Goal: Task Accomplishment & Management: Complete application form

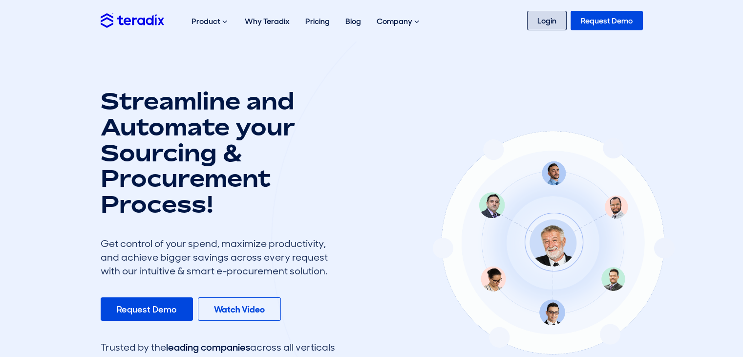
click at [551, 26] on link "Login" at bounding box center [547, 21] width 40 height 20
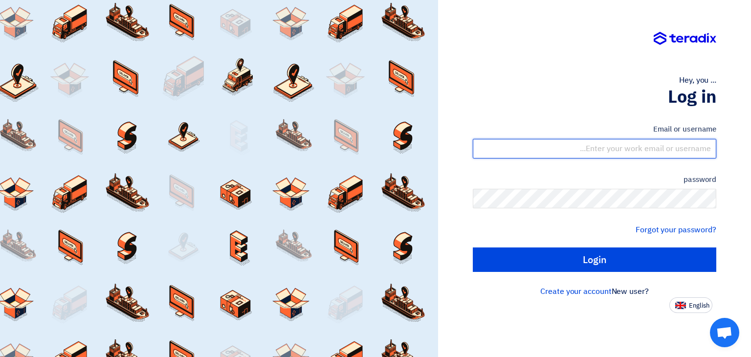
click at [684, 148] on input "text" at bounding box center [594, 149] width 243 height 20
type input "s"
type input "[EMAIL_ADDRESS][DOMAIN_NAME]"
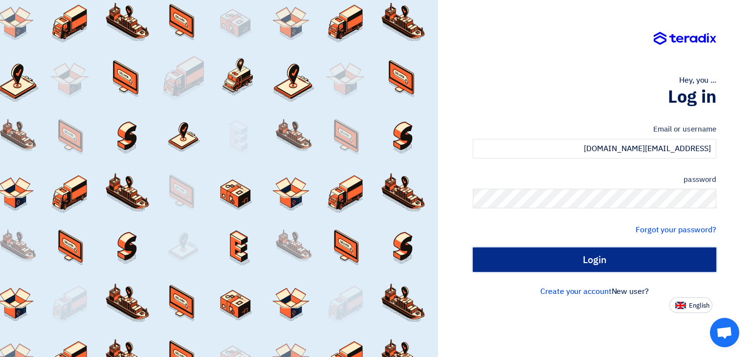
click at [620, 261] on input "Login" at bounding box center [594, 259] width 243 height 24
type input "Sign in"
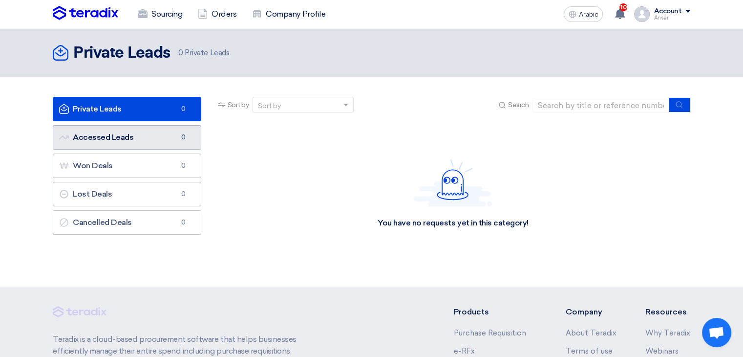
click at [123, 141] on font "Accessed Leads" at bounding box center [103, 136] width 61 height 9
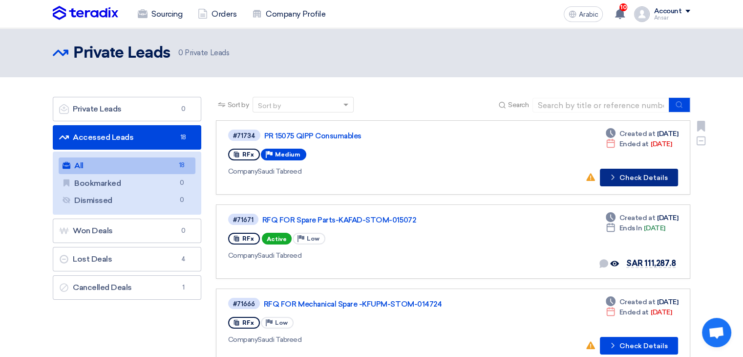
click at [644, 179] on font "Check Details" at bounding box center [644, 177] width 48 height 8
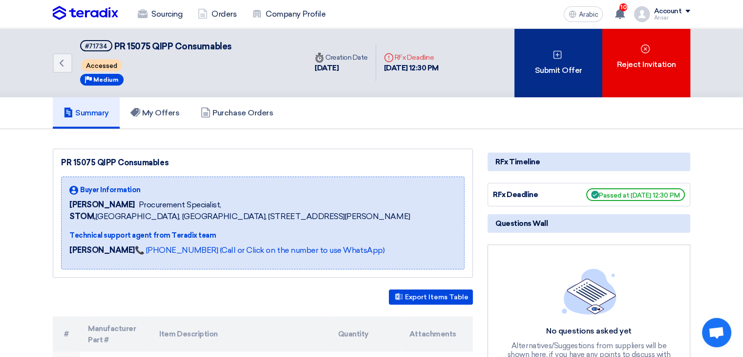
click at [567, 60] on div "Submit Offer" at bounding box center [559, 62] width 88 height 69
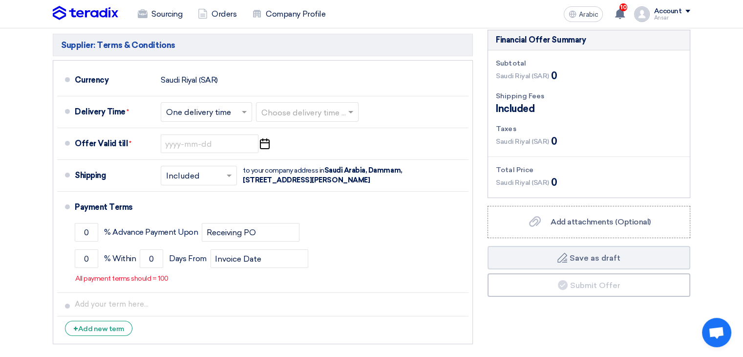
scroll to position [3238, 0]
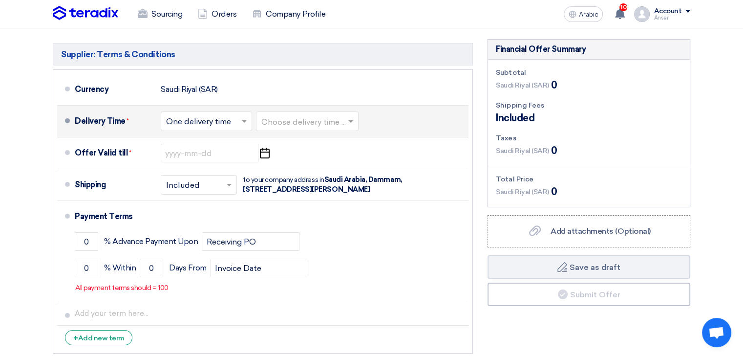
click at [352, 116] on span at bounding box center [352, 121] width 12 height 10
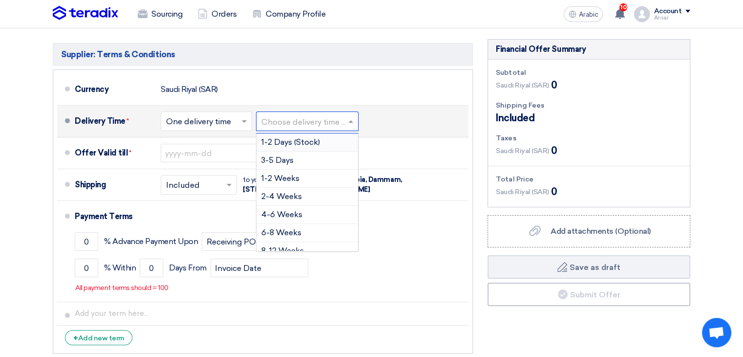
click at [322, 133] on div "1-2 Days (Stock)" at bounding box center [308, 142] width 102 height 18
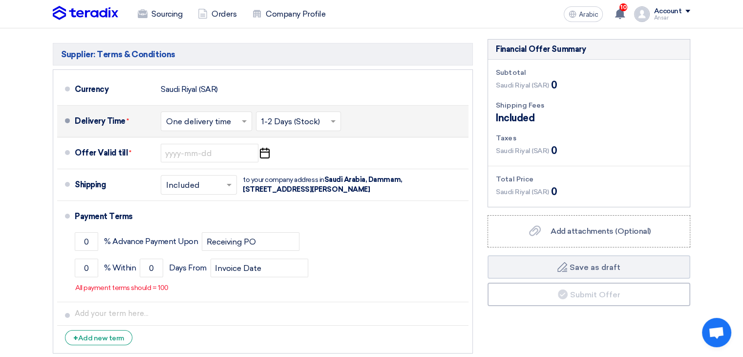
click at [247, 116] on span at bounding box center [245, 121] width 12 height 10
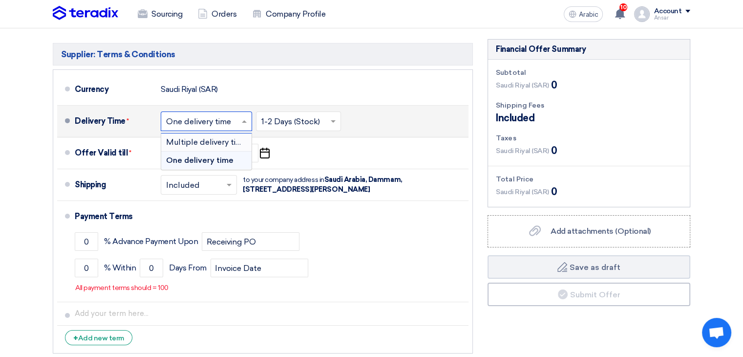
click at [234, 137] on font "Multiple delivery times" at bounding box center [208, 141] width 85 height 9
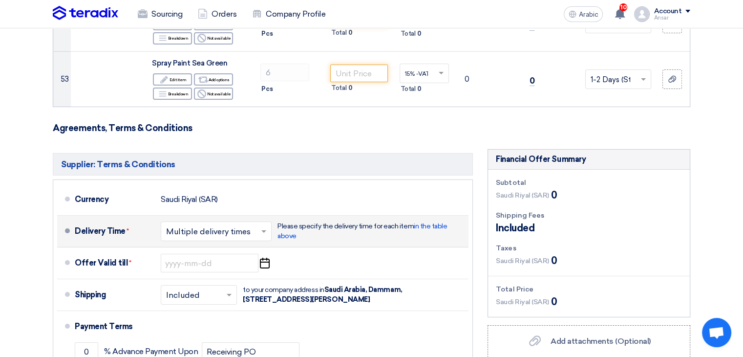
scroll to position [3326, 0]
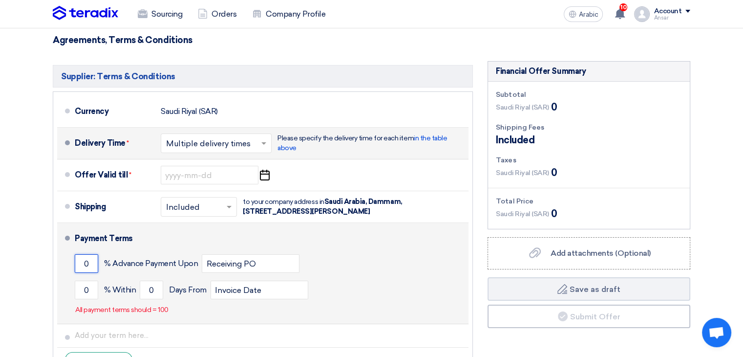
drag, startPoint x: 88, startPoint y: 223, endPoint x: 83, endPoint y: 222, distance: 5.5
click at [83, 254] on input "0" at bounding box center [86, 263] width 23 height 19
type input "50"
drag, startPoint x: 90, startPoint y: 247, endPoint x: 82, endPoint y: 246, distance: 8.4
click at [82, 280] on input "0" at bounding box center [86, 289] width 23 height 19
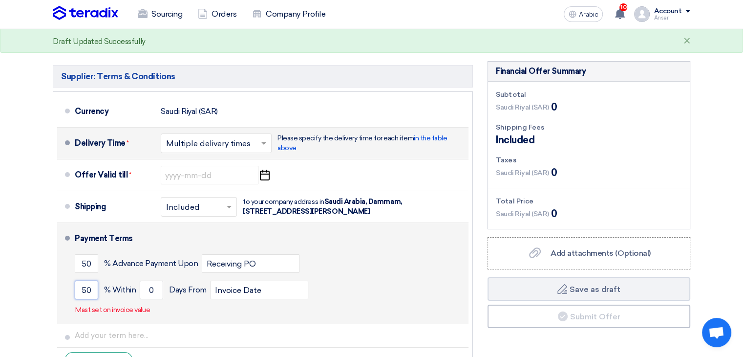
type input "50"
click at [148, 280] on input "0" at bounding box center [151, 289] width 23 height 19
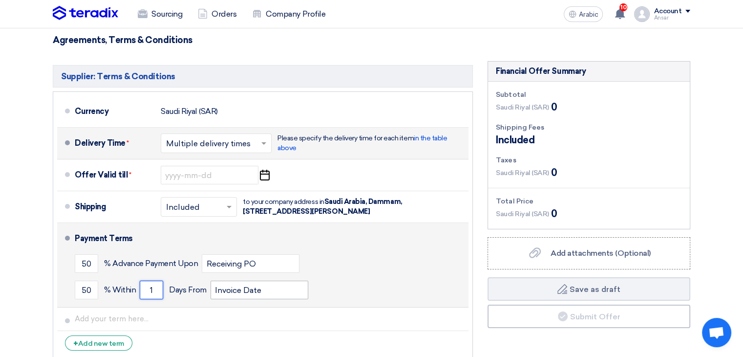
type input "1"
drag, startPoint x: 213, startPoint y: 250, endPoint x: 240, endPoint y: 248, distance: 26.9
click at [240, 280] on input "Invoice Date" at bounding box center [260, 289] width 98 height 19
click at [302, 280] on input "Delivery Date" at bounding box center [260, 289] width 98 height 19
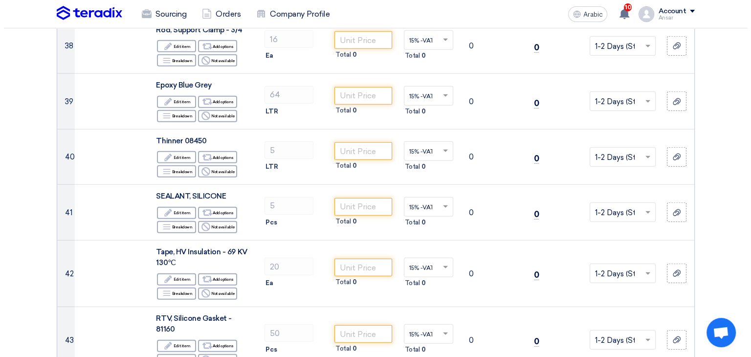
scroll to position [2384, 0]
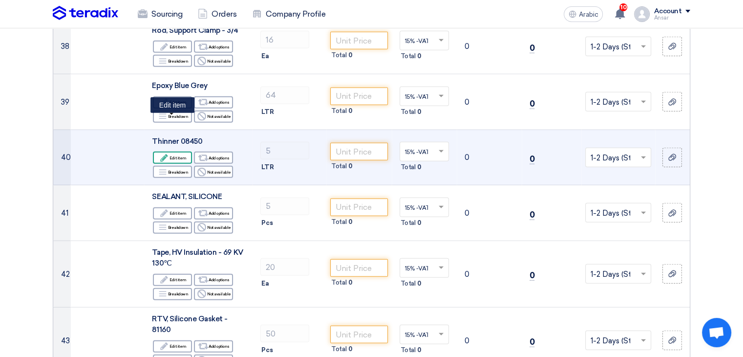
type input "Delivery Date"
click at [168, 153] on icon "Edit" at bounding box center [164, 157] width 9 height 9
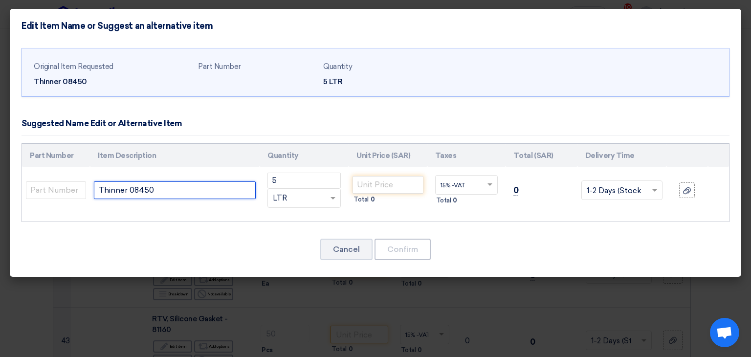
drag, startPoint x: 172, startPoint y: 190, endPoint x: 90, endPoint y: 190, distance: 82.1
click at [90, 190] on td "Thinner 08450" at bounding box center [175, 190] width 170 height 47
paste input "[PERSON_NAME] Thinner 08450 20ltr (MOQ-20LTR)"
drag, startPoint x: 199, startPoint y: 189, endPoint x: 281, endPoint y: 186, distance: 81.7
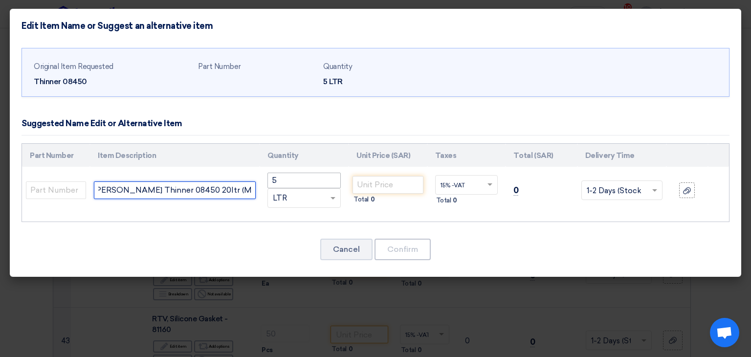
click at [281, 186] on tr "[PERSON_NAME] Thinner 08450 20ltr (MOQ-20LTR) 5 RFQ_STEP1.ITEMS.2.TYPE_PLACEHOL…" at bounding box center [375, 190] width 707 height 47
type input "[PERSON_NAME] Thinner 08450 20ltr"
click at [271, 182] on input "5" at bounding box center [303, 180] width 73 height 16
type input "20"
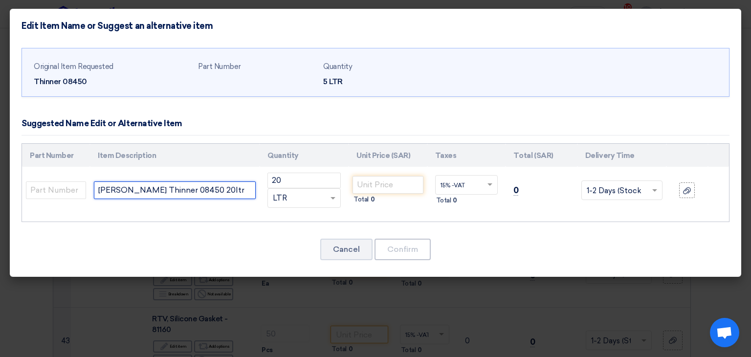
click at [247, 188] on input "[PERSON_NAME] Thinner 08450 20ltr" at bounding box center [175, 190] width 162 height 18
click at [334, 198] on span at bounding box center [332, 198] width 5 height 3
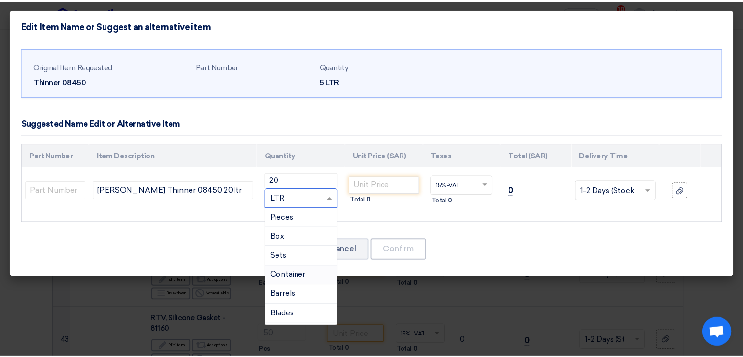
scroll to position [147, 0]
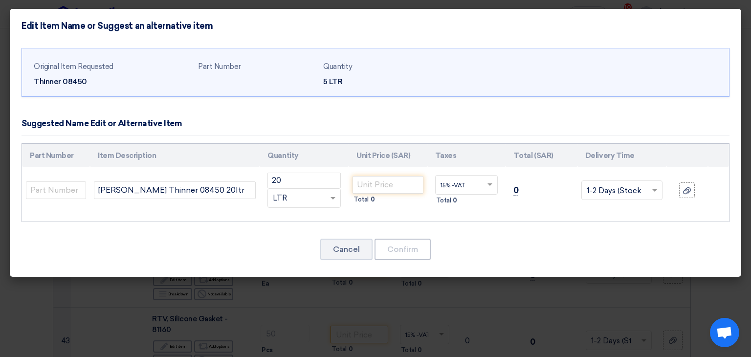
click at [203, 244] on div "Cancel Confirm" at bounding box center [375, 248] width 708 height 23
click at [394, 185] on input "number" at bounding box center [387, 185] width 70 height 18
type input "390"
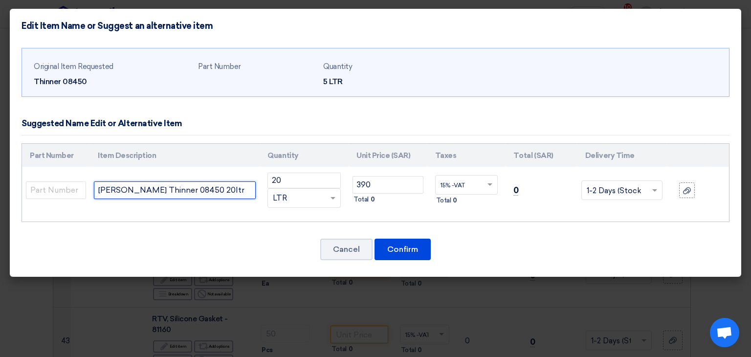
click at [239, 187] on input "[PERSON_NAME] Thinner 08450 20ltr" at bounding box center [175, 190] width 162 height 18
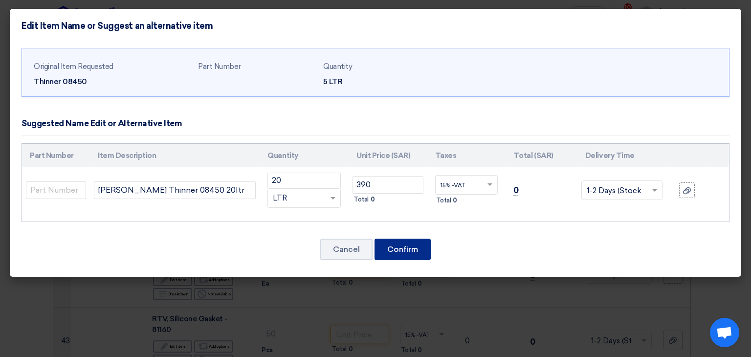
click at [401, 252] on font "Confirm" at bounding box center [402, 248] width 31 height 9
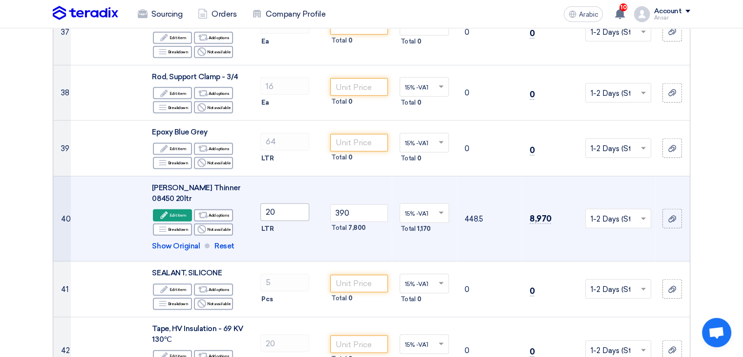
scroll to position [2335, 0]
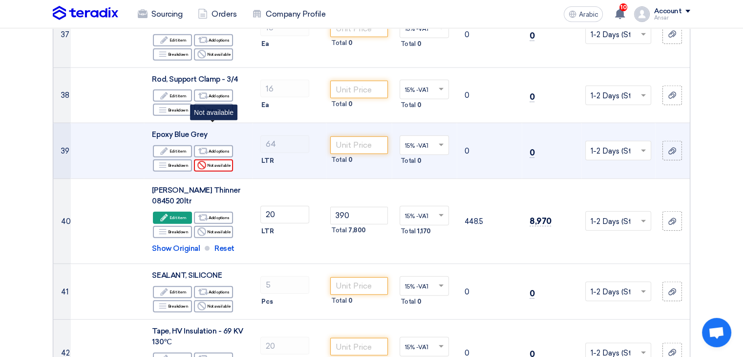
click at [209, 163] on font "Not available" at bounding box center [219, 165] width 24 height 5
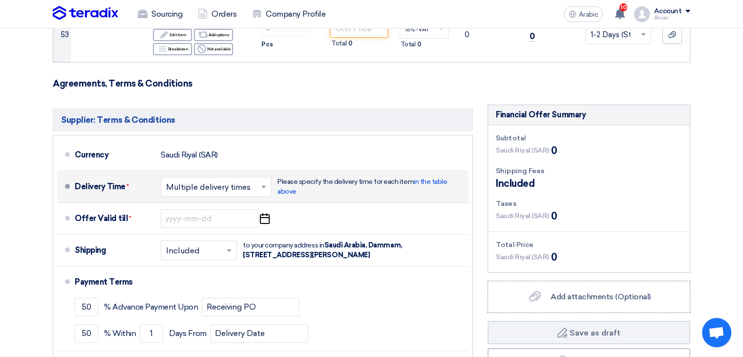
scroll to position [3355, 0]
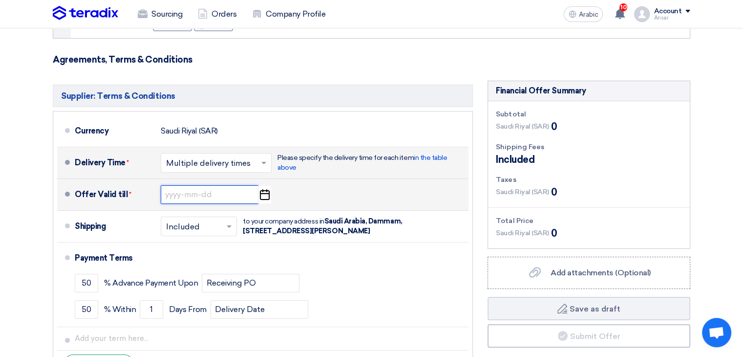
click at [201, 185] on input at bounding box center [210, 194] width 98 height 19
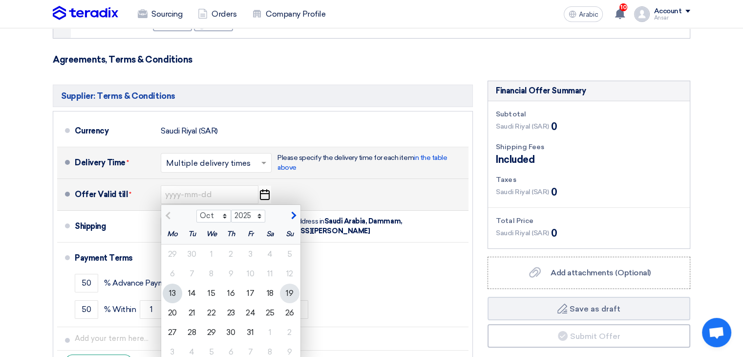
click at [297, 283] on div "19" at bounding box center [290, 293] width 20 height 20
type input "[DATE]"
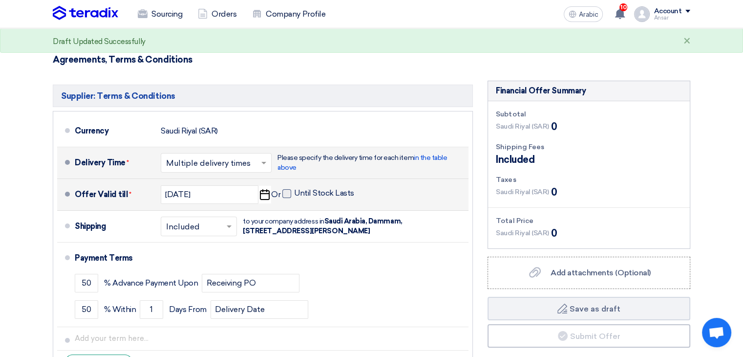
click at [289, 189] on span at bounding box center [286, 193] width 9 height 9
click at [294, 188] on input "Until Stock Lasts" at bounding box center [325, 197] width 62 height 19
checkbox input "true"
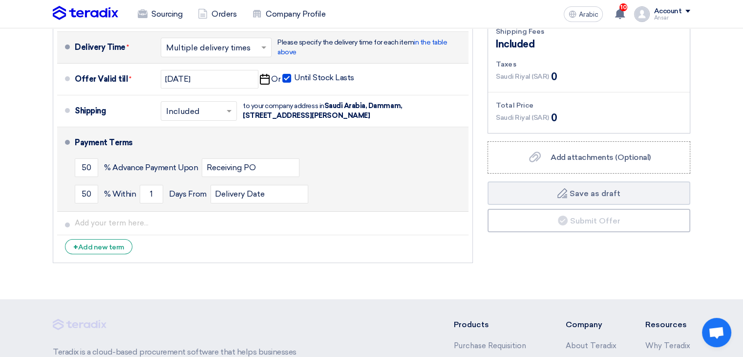
scroll to position [3373, 0]
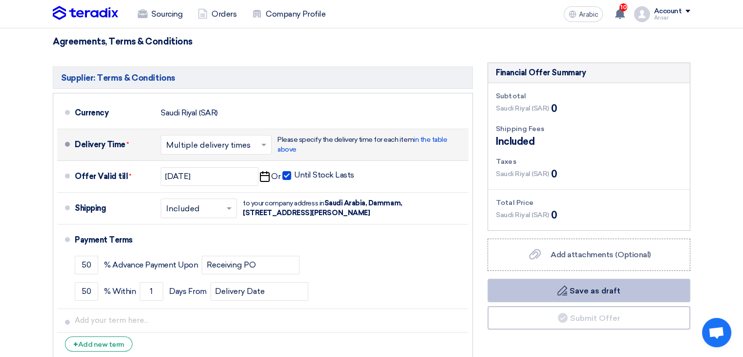
click at [551, 279] on button "Draft Save as draft" at bounding box center [589, 290] width 203 height 23
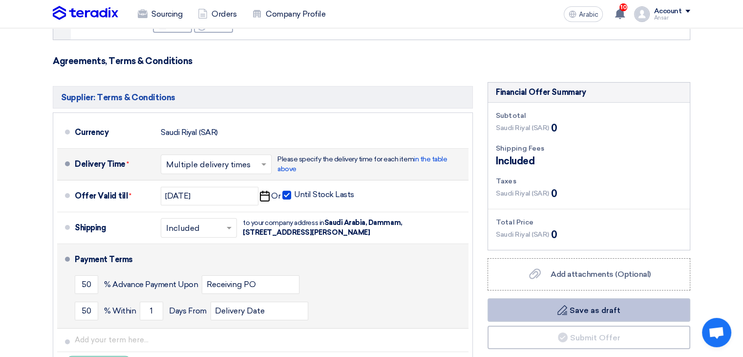
scroll to position [3353, 0]
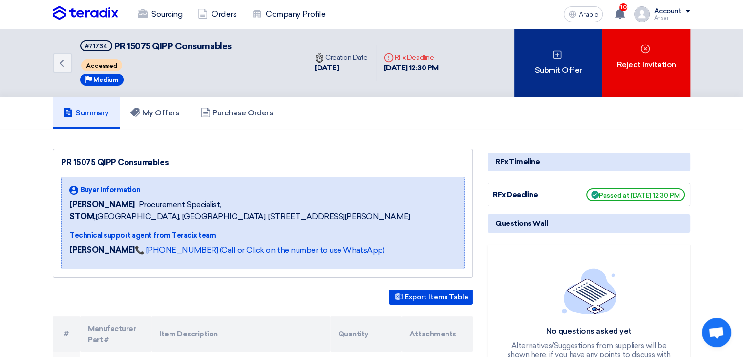
click at [539, 67] on font "Submit Offer" at bounding box center [558, 69] width 47 height 9
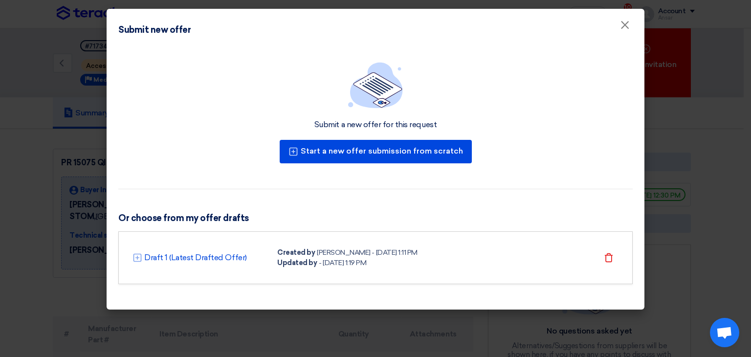
click at [365, 267] on div "Draft 1 (Latest Drafted Offer) Created by [PERSON_NAME] - [DATE] 1:11 PM Update…" at bounding box center [375, 257] width 514 height 53
click at [276, 261] on div "Draft 1 (Latest Drafted Offer) Created by [PERSON_NAME] - [DATE] 1:11 PM Update…" at bounding box center [375, 257] width 486 height 21
click at [219, 258] on font "Draft 1 (Latest Drafted Offer)" at bounding box center [195, 257] width 103 height 9
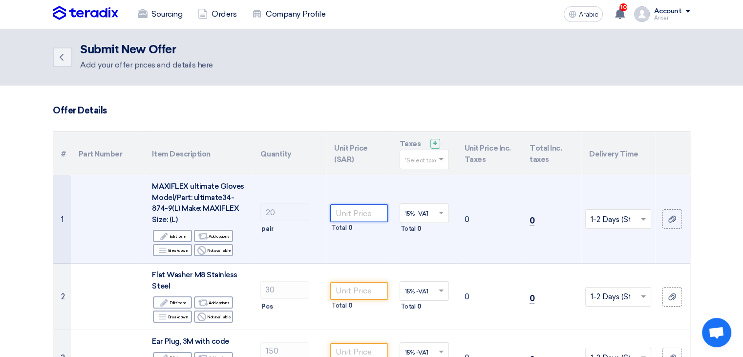
click at [352, 214] on input "number" at bounding box center [358, 213] width 57 height 18
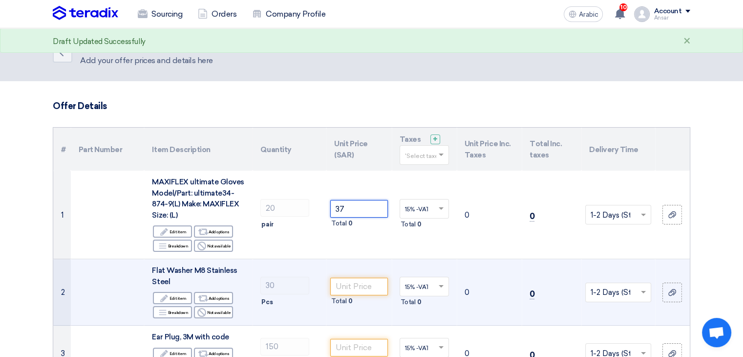
scroll to position [98, 0]
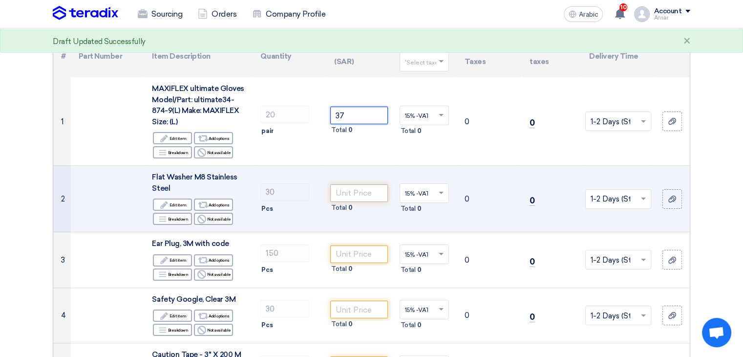
type input "37"
click at [360, 190] on input "number" at bounding box center [358, 193] width 57 height 18
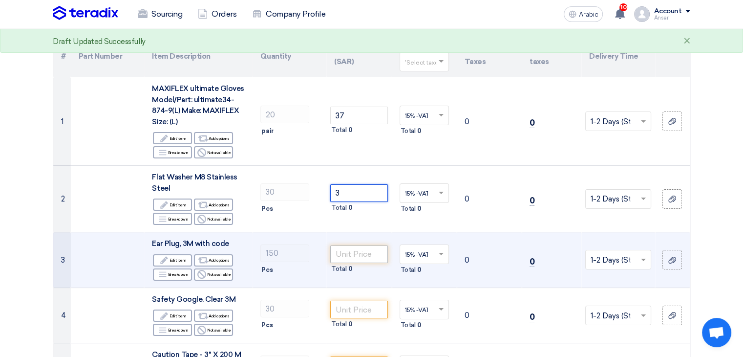
type input "3"
click at [361, 249] on input "number" at bounding box center [358, 254] width 57 height 18
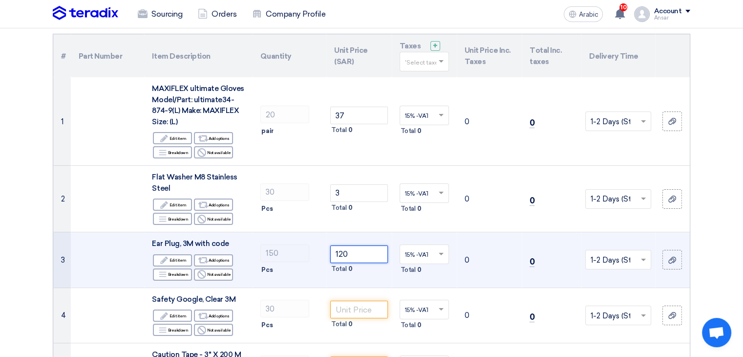
scroll to position [147, 0]
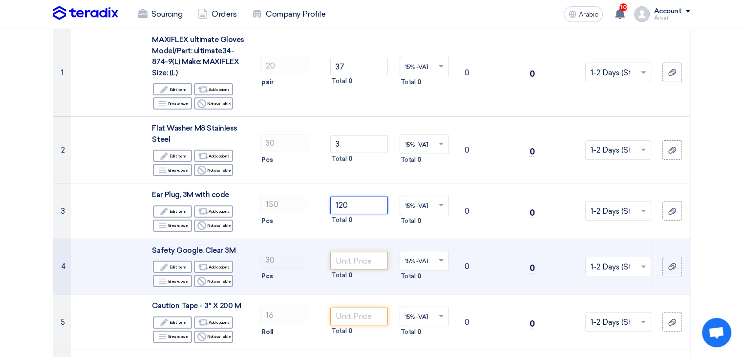
type input "120"
click at [355, 261] on input "number" at bounding box center [358, 261] width 57 height 18
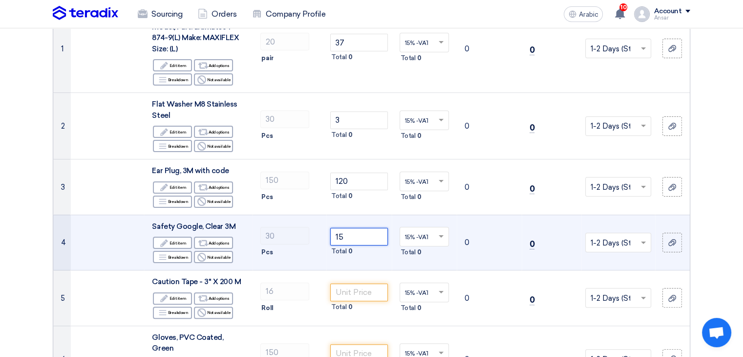
scroll to position [195, 0]
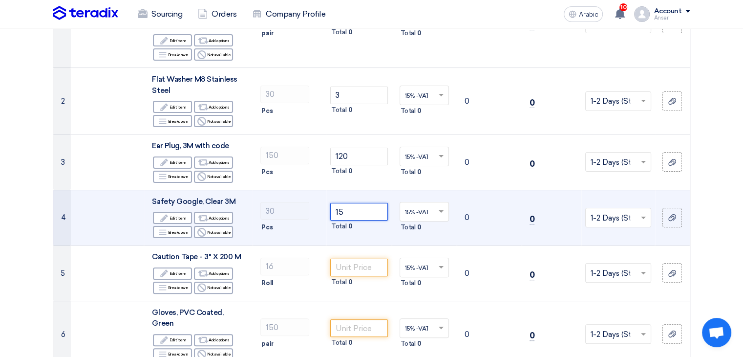
type input "15"
click at [365, 266] on input "number" at bounding box center [358, 267] width 57 height 18
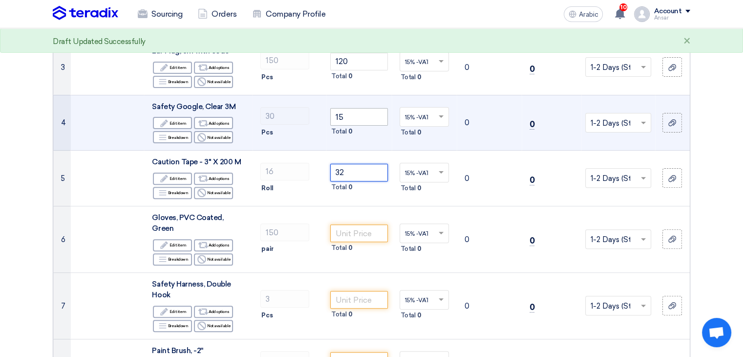
scroll to position [293, 0]
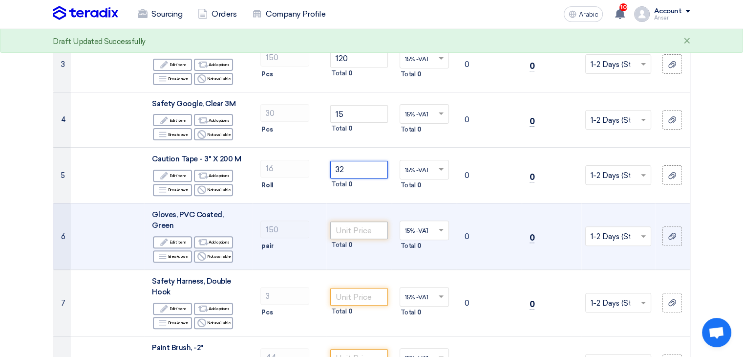
type input "32"
click at [364, 225] on input "number" at bounding box center [358, 230] width 57 height 18
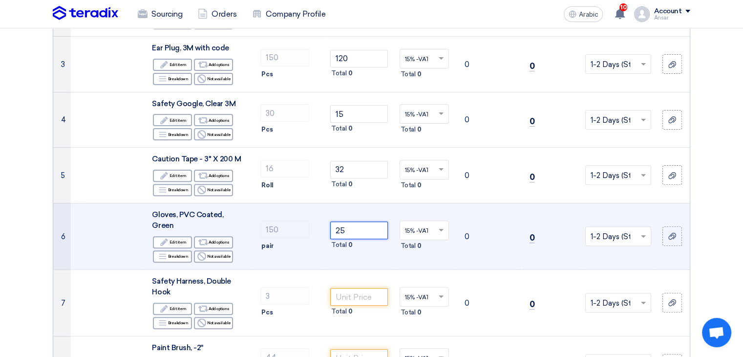
scroll to position [342, 0]
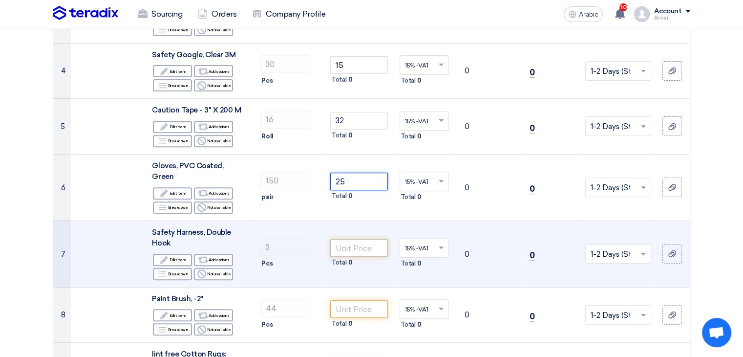
type input "25"
click at [364, 239] on input "number" at bounding box center [358, 248] width 57 height 18
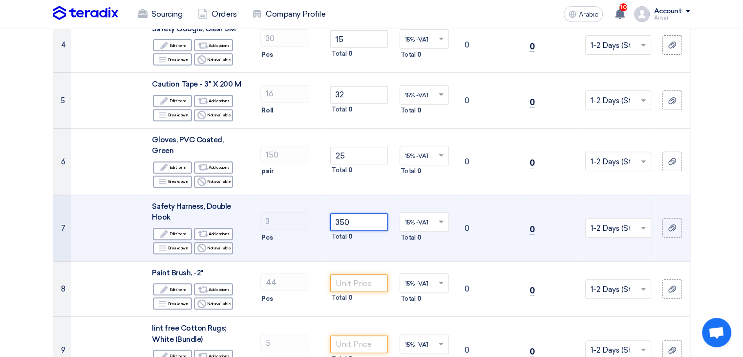
scroll to position [440, 0]
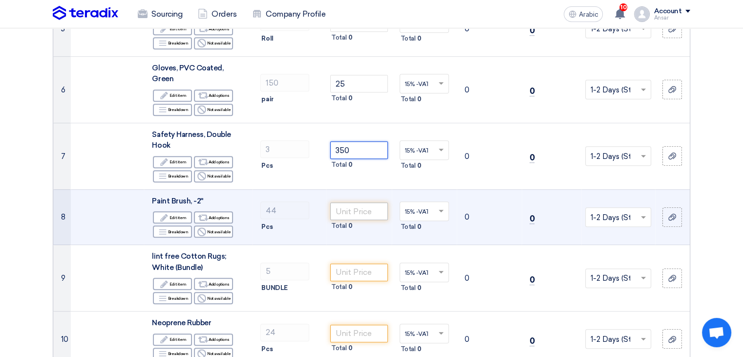
type input "350"
click at [365, 202] on input "number" at bounding box center [358, 211] width 57 height 18
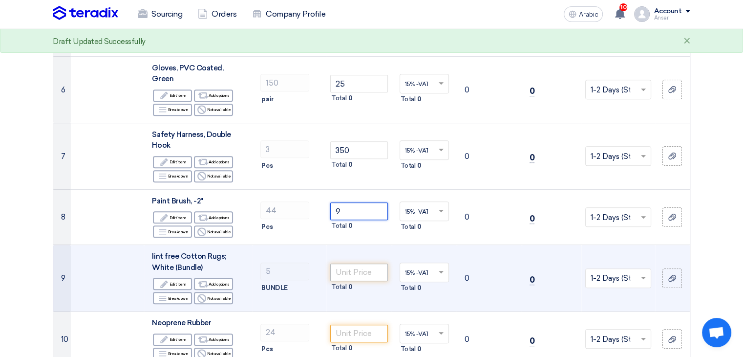
type input "9"
click at [371, 263] on input "number" at bounding box center [358, 272] width 57 height 18
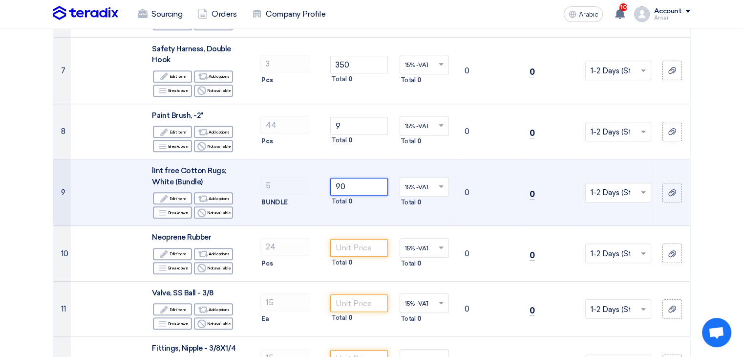
scroll to position [537, 0]
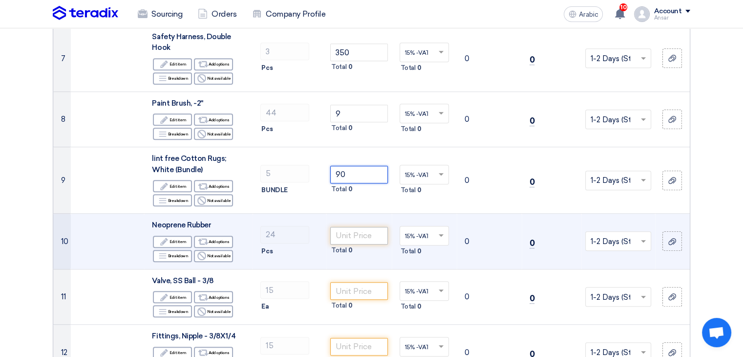
type input "90"
click at [351, 227] on input "number" at bounding box center [358, 236] width 57 height 18
click at [214, 252] on font "Not available" at bounding box center [219, 256] width 24 height 8
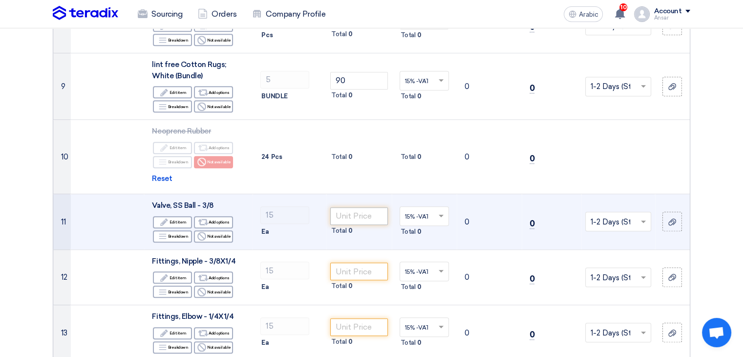
scroll to position [635, 0]
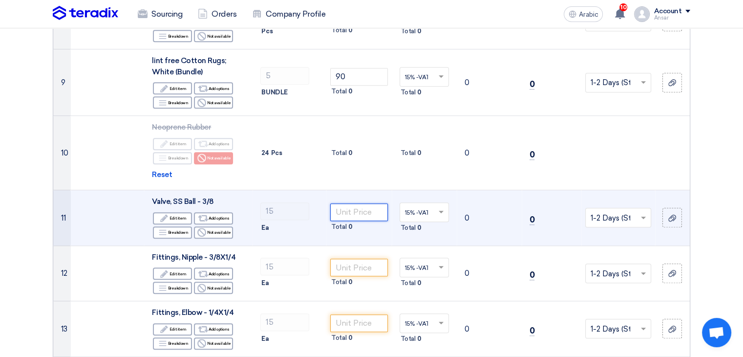
click at [344, 203] on input "number" at bounding box center [358, 212] width 57 height 18
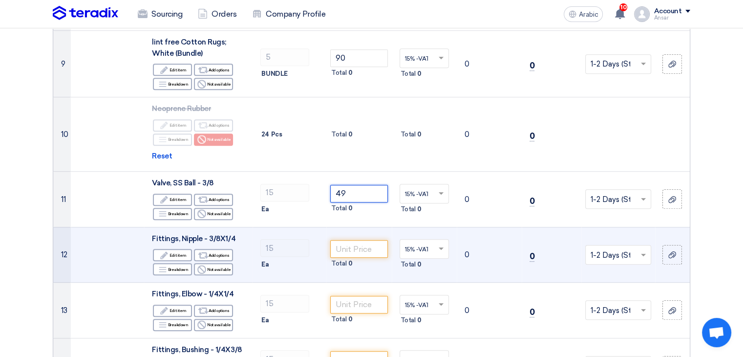
scroll to position [684, 0]
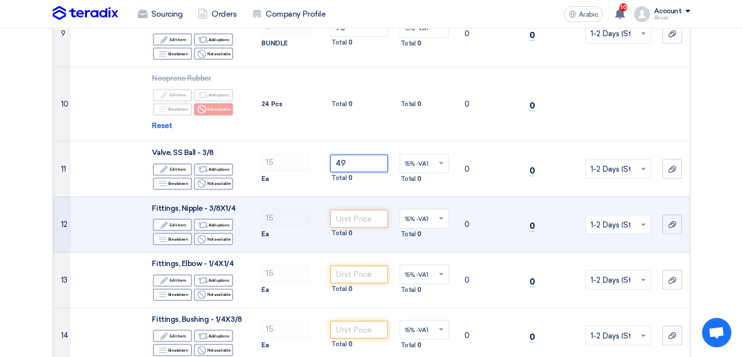
type input "49"
click at [360, 210] on input "number" at bounding box center [358, 219] width 57 height 18
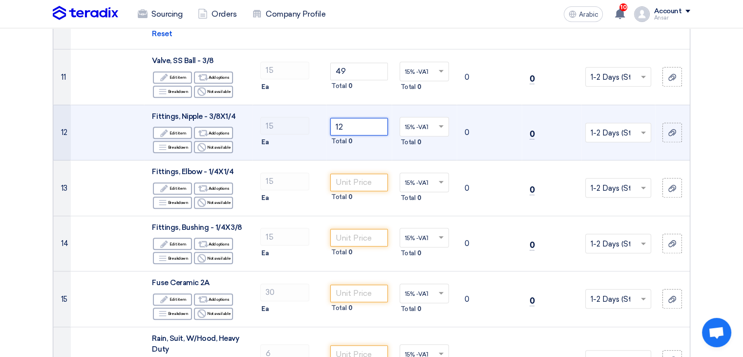
scroll to position [782, 0]
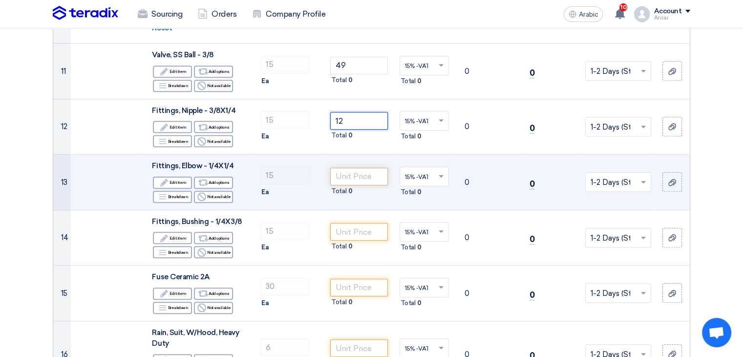
type input "12"
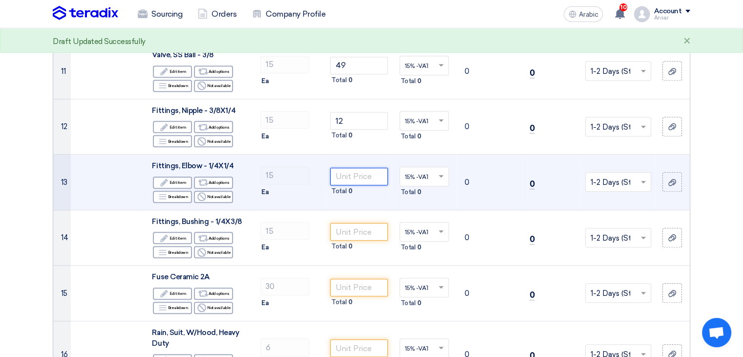
click at [364, 169] on input "number" at bounding box center [358, 177] width 57 height 18
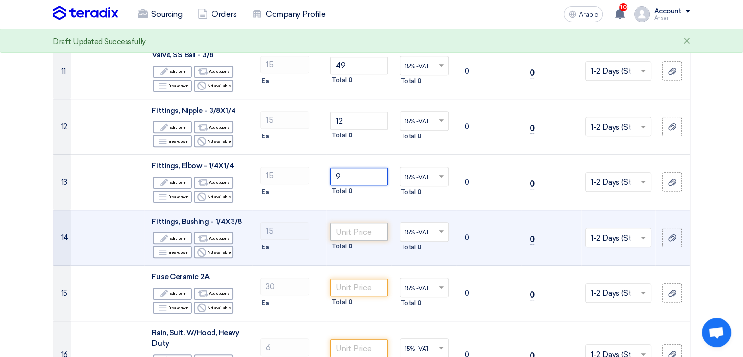
type input "9"
click at [370, 223] on input "number" at bounding box center [358, 232] width 57 height 18
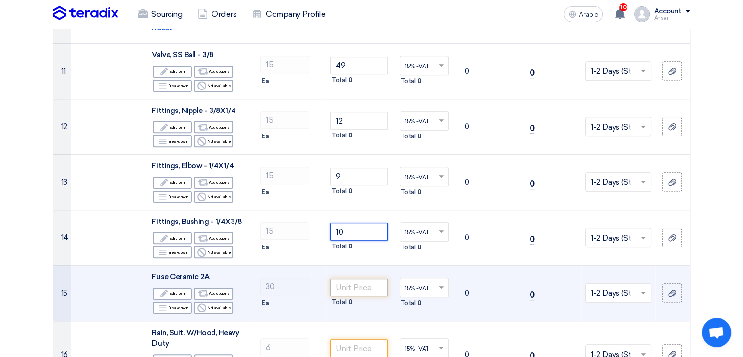
type input "10"
click at [373, 279] on input "number" at bounding box center [358, 288] width 57 height 18
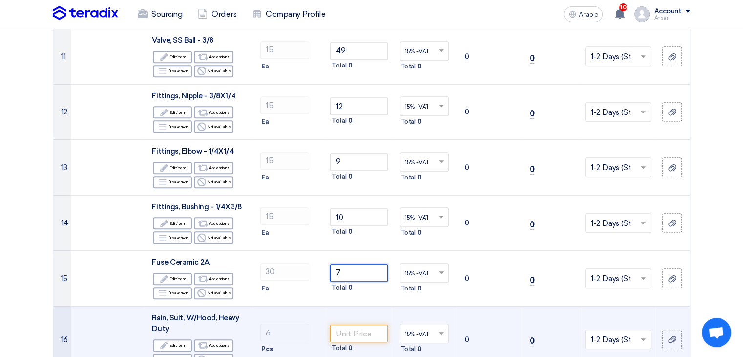
scroll to position [880, 0]
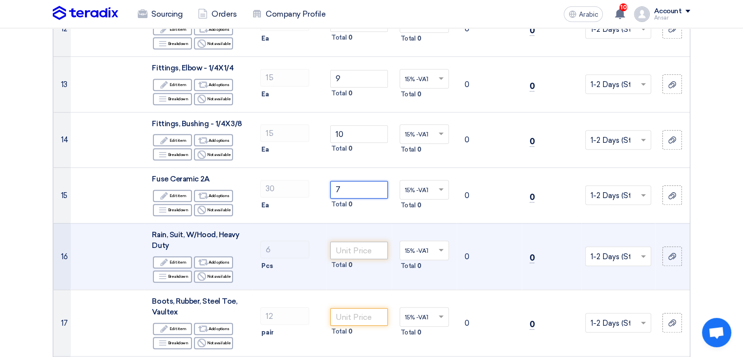
type input "7"
click at [370, 241] on input "number" at bounding box center [358, 250] width 57 height 18
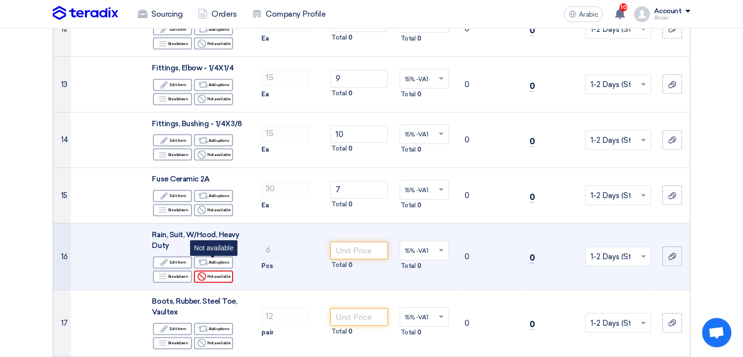
click at [220, 274] on font "Not available" at bounding box center [219, 276] width 24 height 5
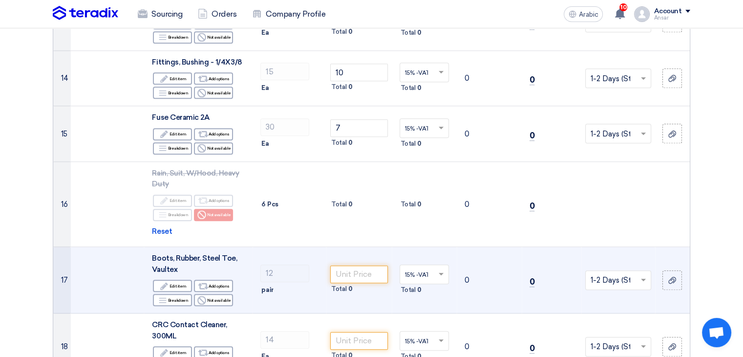
scroll to position [1026, 0]
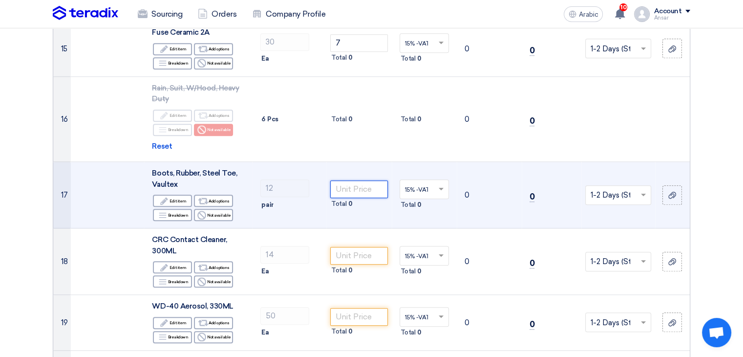
click at [362, 180] on input "number" at bounding box center [358, 189] width 57 height 18
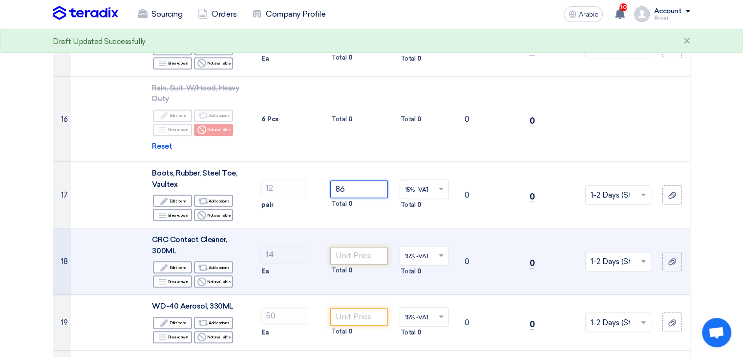
type input "86"
click at [359, 247] on input "number" at bounding box center [358, 256] width 57 height 18
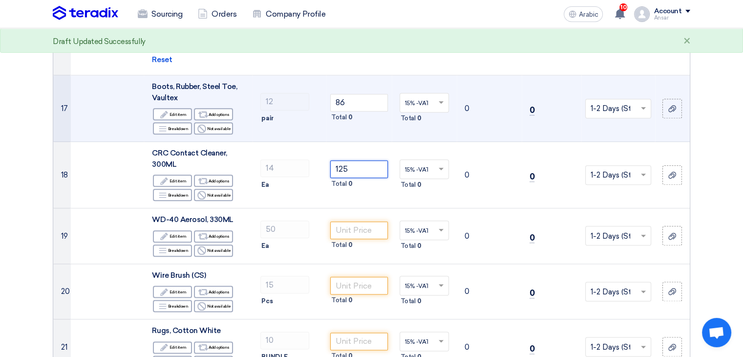
scroll to position [1124, 0]
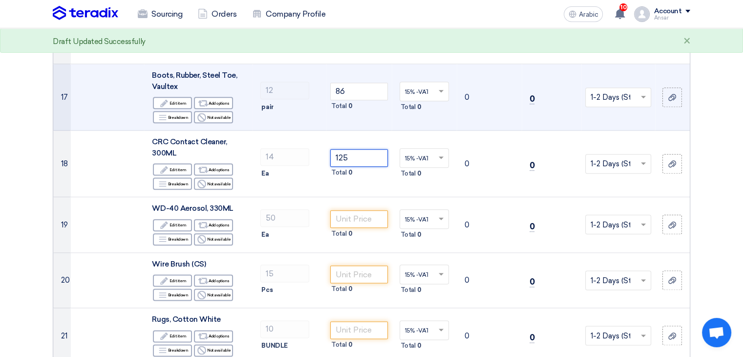
type input "125"
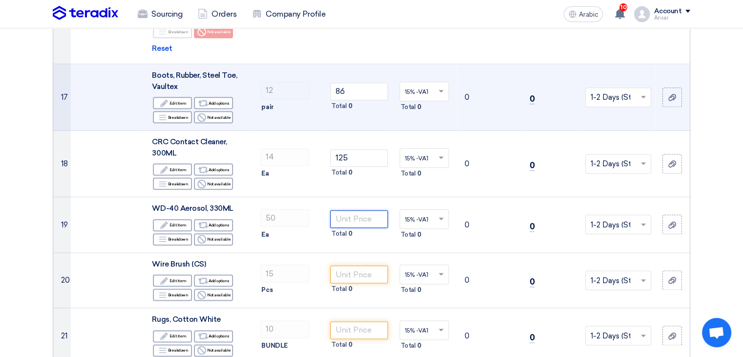
click at [358, 210] on input "number" at bounding box center [358, 219] width 57 height 18
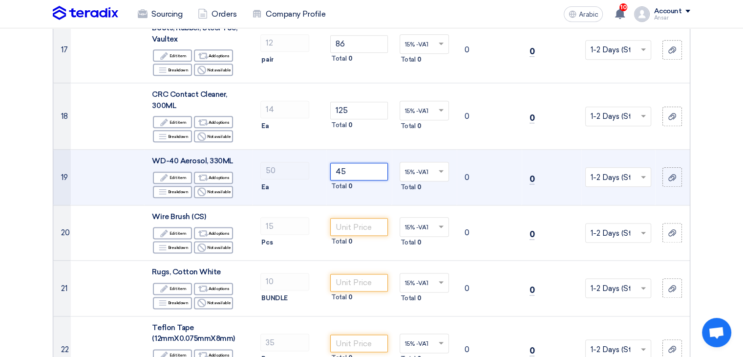
scroll to position [1173, 0]
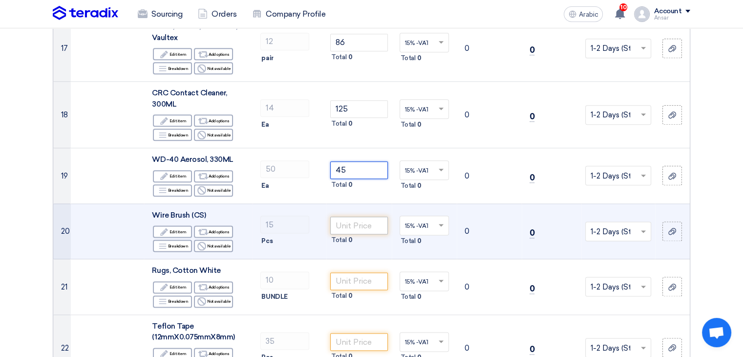
type input "45"
click at [358, 216] on input "number" at bounding box center [358, 225] width 57 height 18
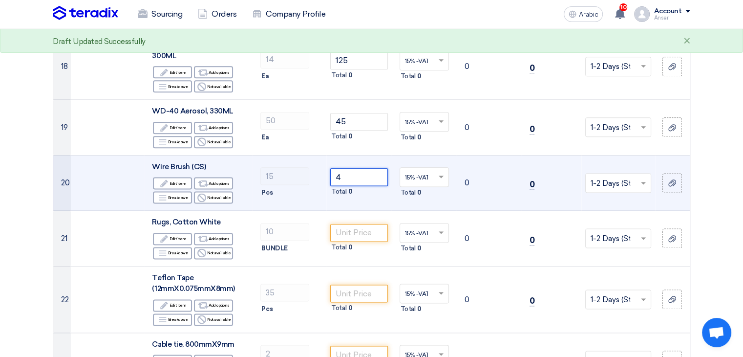
scroll to position [1222, 0]
type input "4"
click at [358, 223] on input "number" at bounding box center [358, 232] width 57 height 18
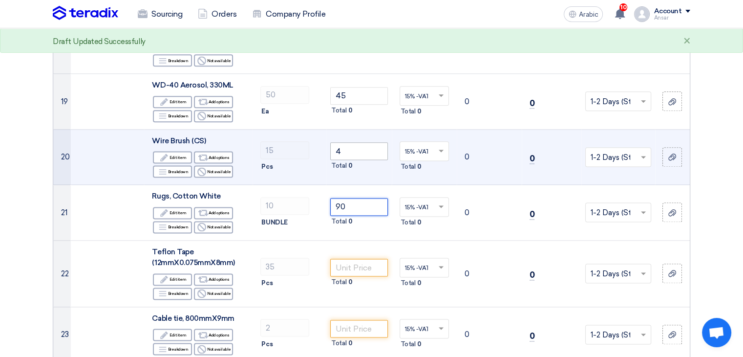
scroll to position [1270, 0]
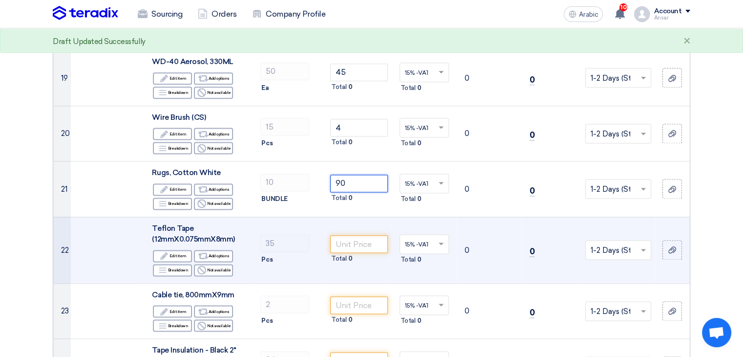
type input "90"
click at [358, 221] on td "Total 0" at bounding box center [358, 249] width 65 height 66
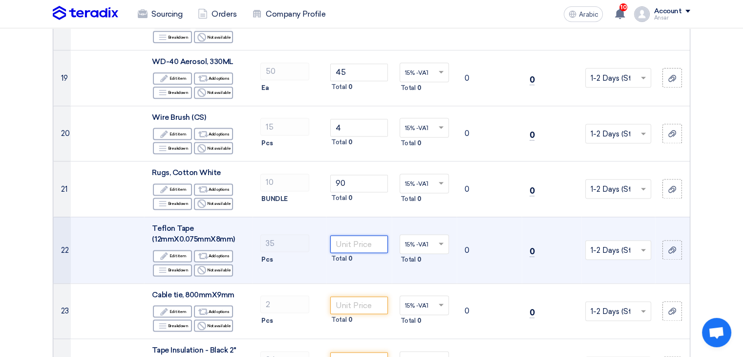
click at [363, 235] on input "number" at bounding box center [358, 244] width 57 height 18
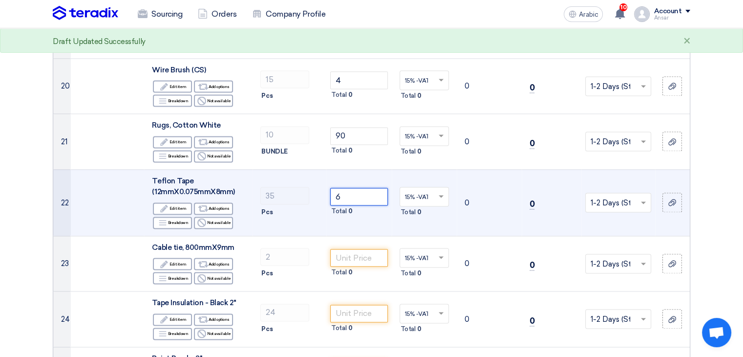
scroll to position [1319, 0]
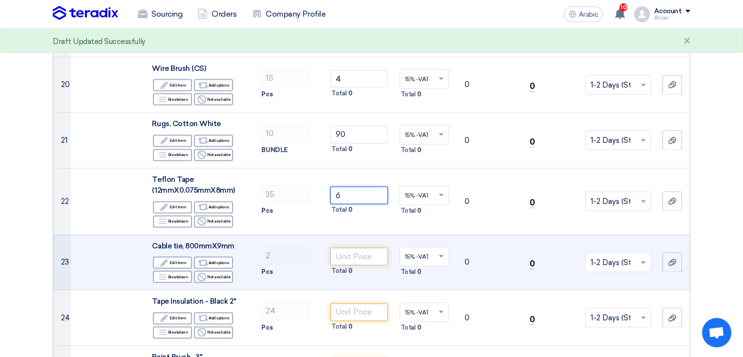
type input "6"
click at [351, 247] on input "number" at bounding box center [358, 256] width 57 height 18
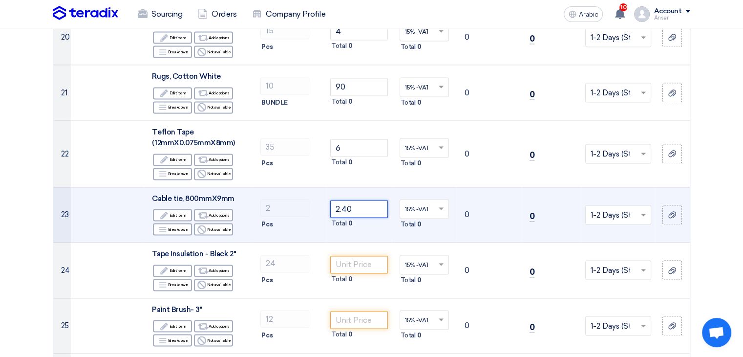
scroll to position [1368, 0]
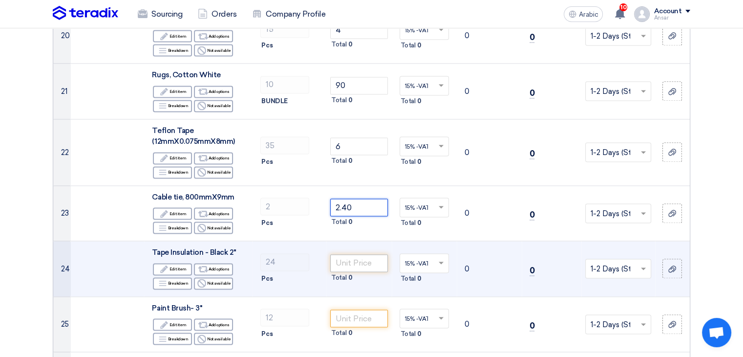
type input "2.40"
click at [356, 254] on input "number" at bounding box center [358, 263] width 57 height 18
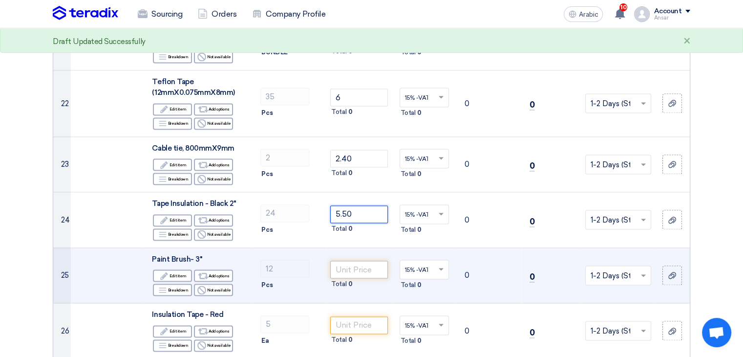
type input "5.50"
click at [356, 260] on input "number" at bounding box center [358, 269] width 57 height 18
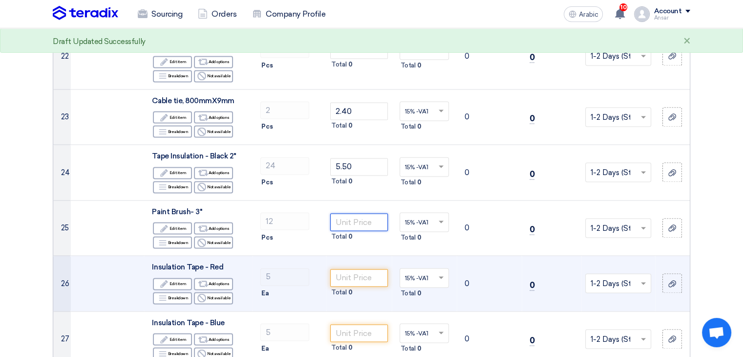
scroll to position [1466, 0]
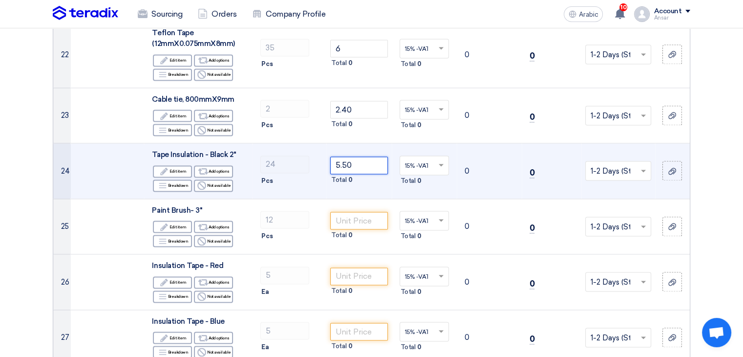
drag, startPoint x: 359, startPoint y: 152, endPoint x: 334, endPoint y: 156, distance: 24.7
click at [334, 156] on input "5.50" at bounding box center [358, 165] width 57 height 18
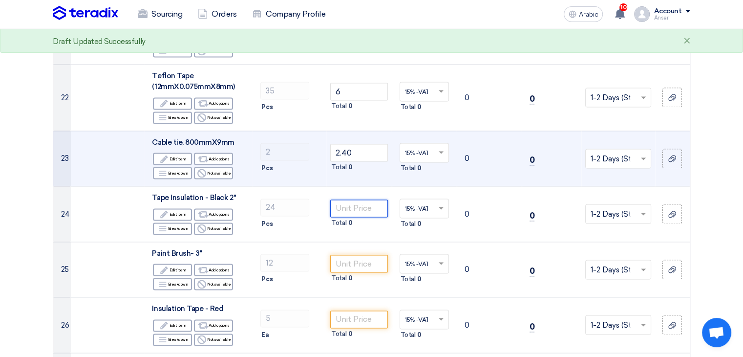
scroll to position [1417, 0]
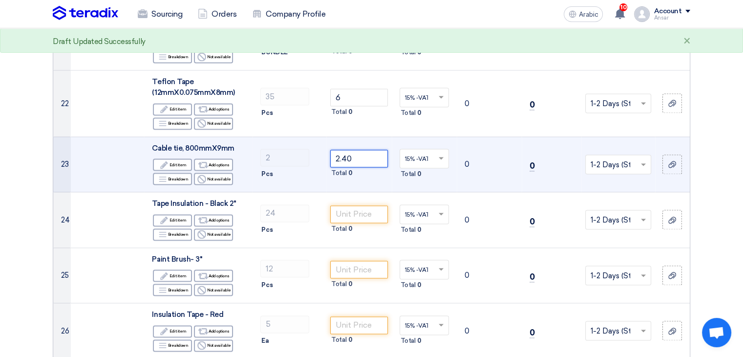
drag, startPoint x: 362, startPoint y: 143, endPoint x: 332, endPoint y: 147, distance: 30.5
click at [332, 150] on input "2.40" at bounding box center [358, 159] width 57 height 18
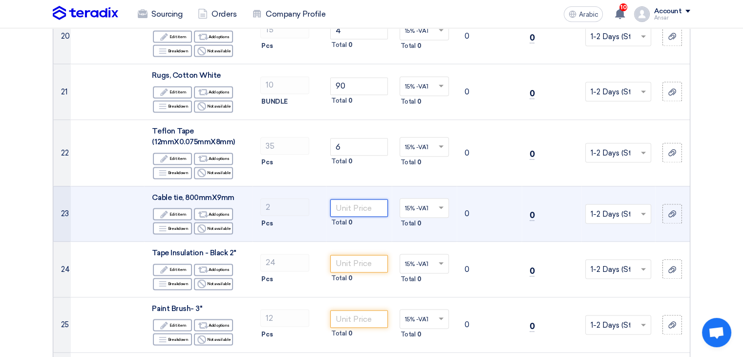
scroll to position [1368, 0]
click at [219, 225] on font "Not available" at bounding box center [219, 227] width 24 height 5
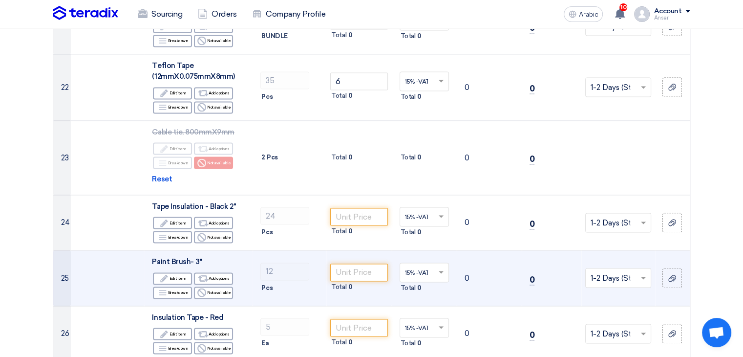
scroll to position [1515, 0]
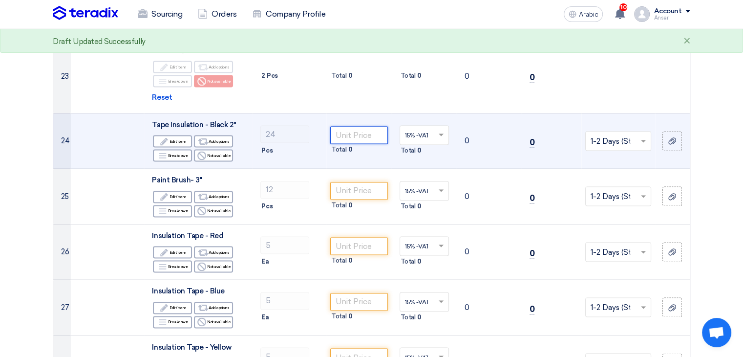
click at [356, 126] on input "number" at bounding box center [358, 135] width 57 height 18
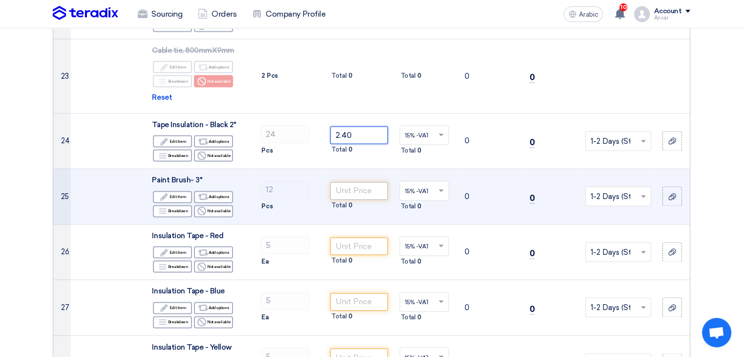
type input "2.40"
click at [346, 182] on input "number" at bounding box center [358, 191] width 57 height 18
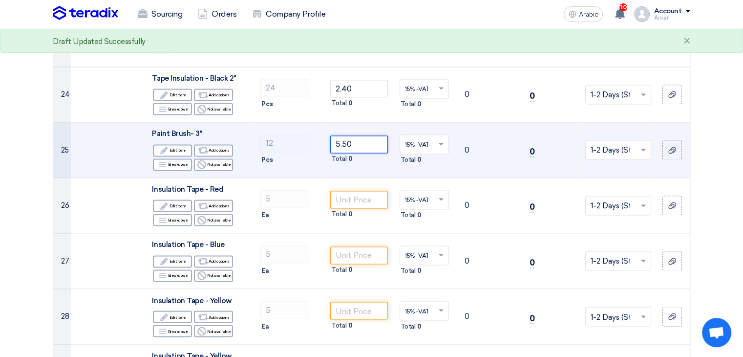
scroll to position [1564, 0]
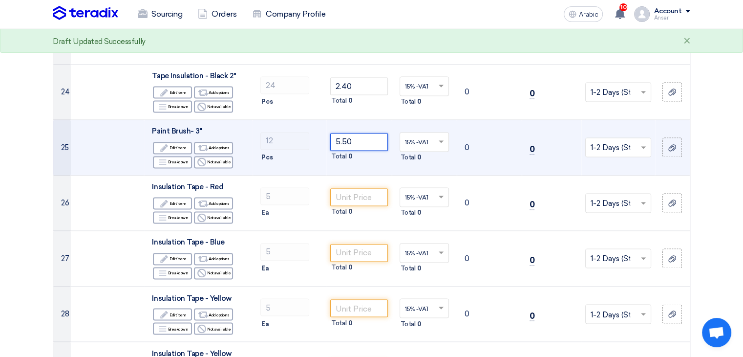
type input "5.50"
click at [346, 188] on input "number" at bounding box center [358, 197] width 57 height 18
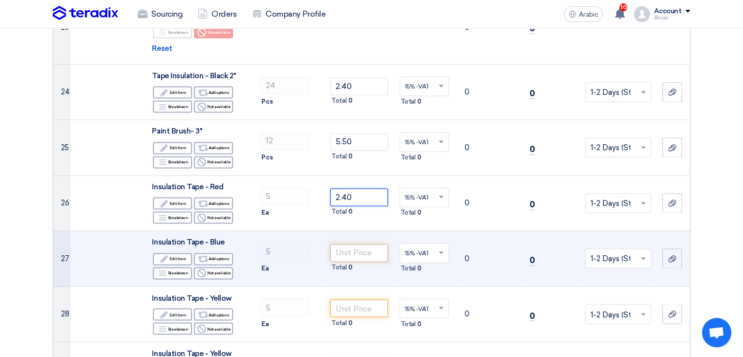
type input "2.40"
click at [358, 244] on input "number" at bounding box center [358, 253] width 57 height 18
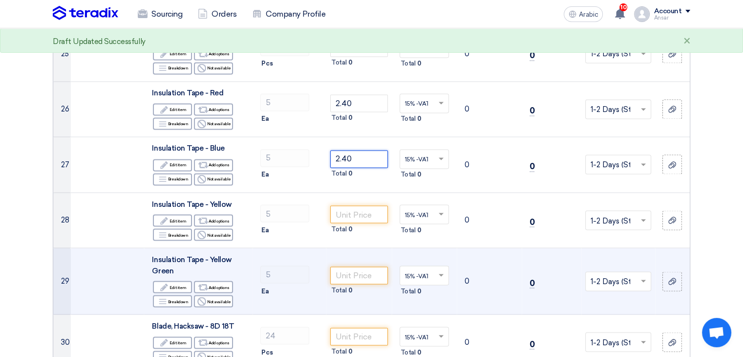
scroll to position [1661, 0]
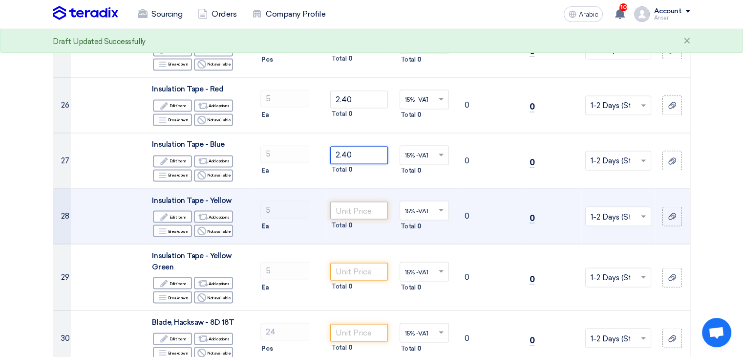
type input "2.40"
click at [360, 201] on input "number" at bounding box center [358, 210] width 57 height 18
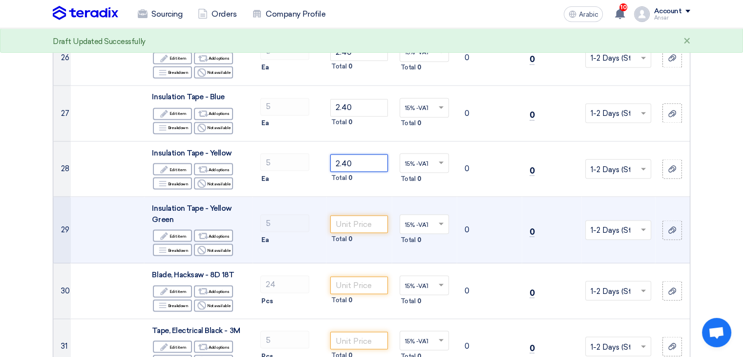
scroll to position [1710, 0]
type input "2.40"
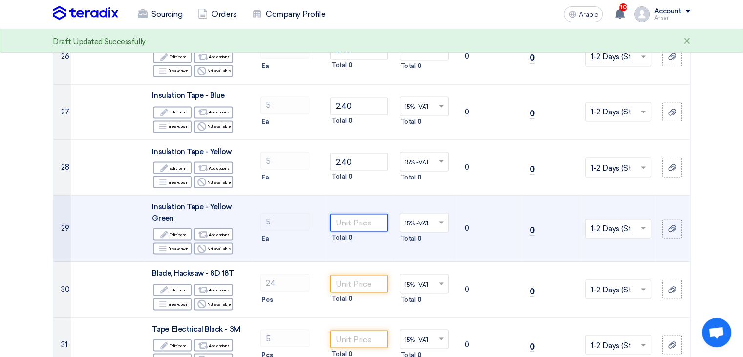
click at [362, 214] on input "number" at bounding box center [358, 223] width 57 height 18
click at [221, 246] on font "Not available" at bounding box center [219, 248] width 24 height 5
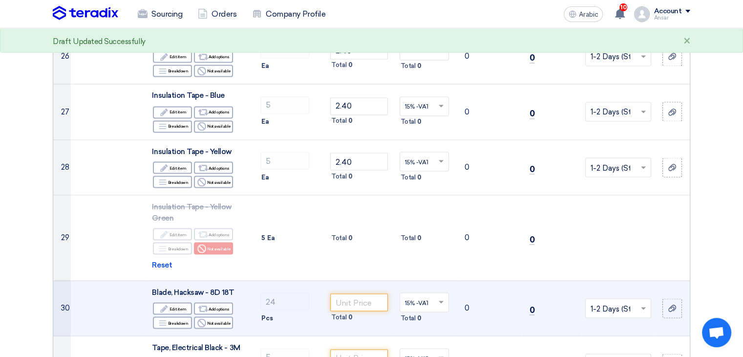
scroll to position [1808, 0]
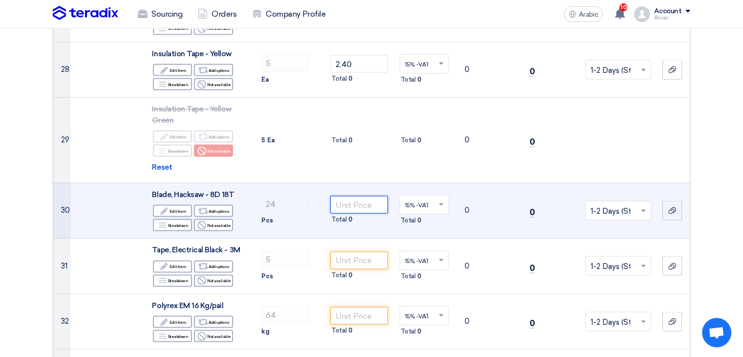
click at [342, 195] on input "number" at bounding box center [358, 204] width 57 height 18
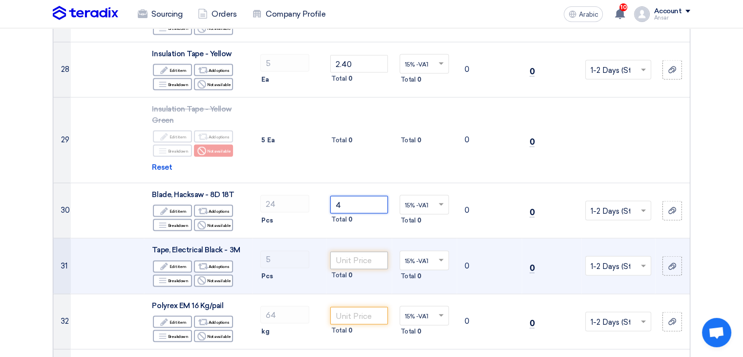
type input "4"
drag, startPoint x: 360, startPoint y: 245, endPoint x: 364, endPoint y: 236, distance: 9.6
click at [361, 251] on input "number" at bounding box center [358, 260] width 57 height 18
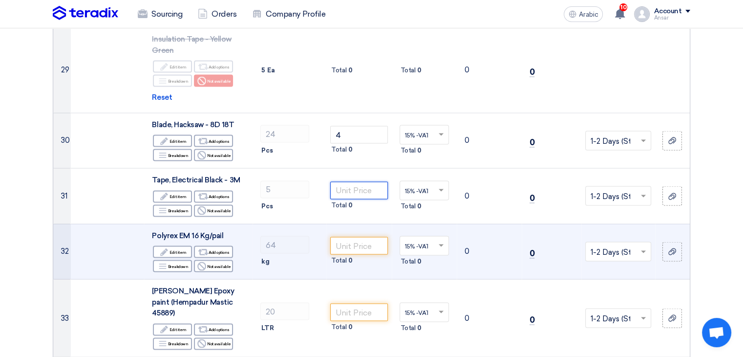
scroll to position [1906, 0]
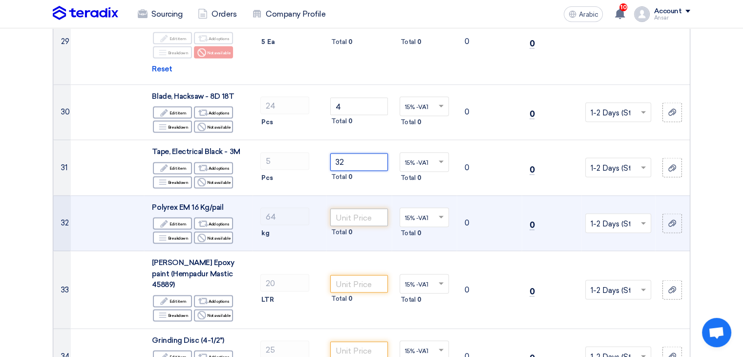
type input "32"
click at [368, 209] on input "number" at bounding box center [358, 218] width 57 height 18
click at [361, 209] on input "number" at bounding box center [358, 218] width 57 height 18
type input "2889"
click at [317, 231] on td "64 kg" at bounding box center [290, 223] width 74 height 56
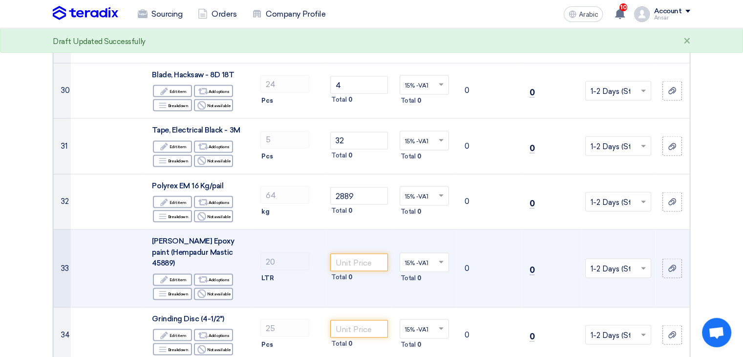
scroll to position [1955, 0]
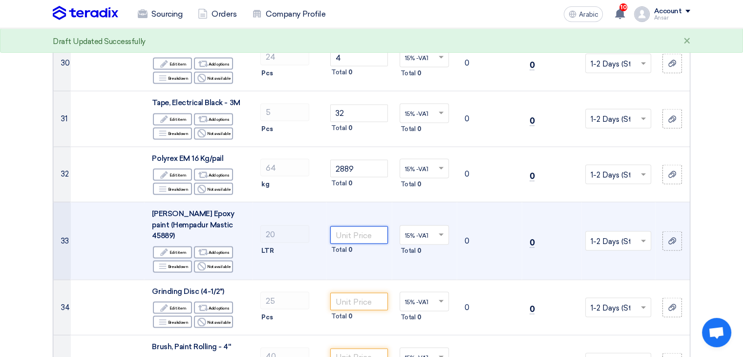
click at [361, 226] on input "number" at bounding box center [358, 235] width 57 height 18
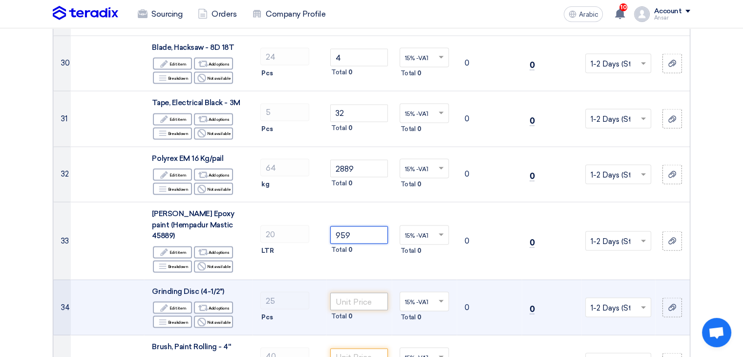
type input "959"
click at [368, 293] on input "number" at bounding box center [358, 302] width 57 height 18
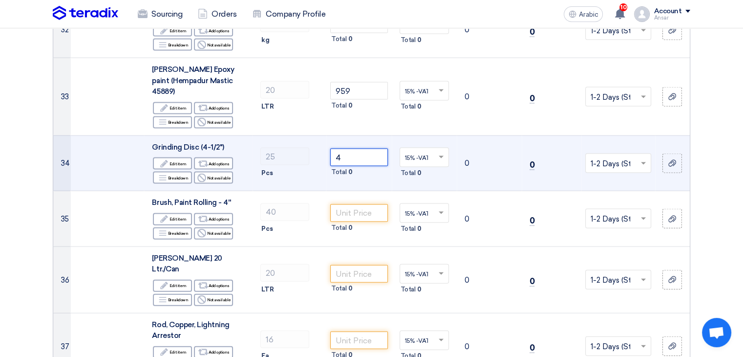
scroll to position [2101, 0]
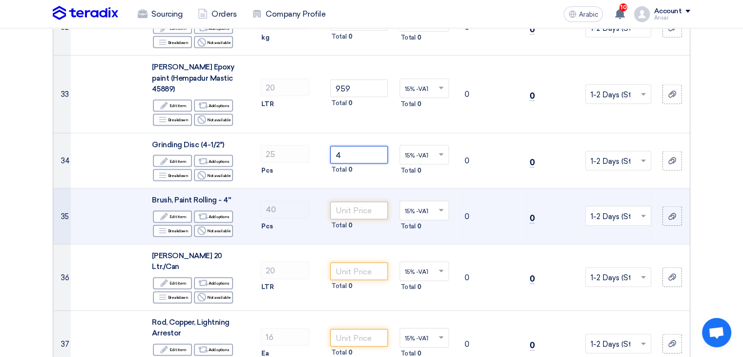
type input "4"
click at [359, 202] on input "number" at bounding box center [358, 211] width 57 height 18
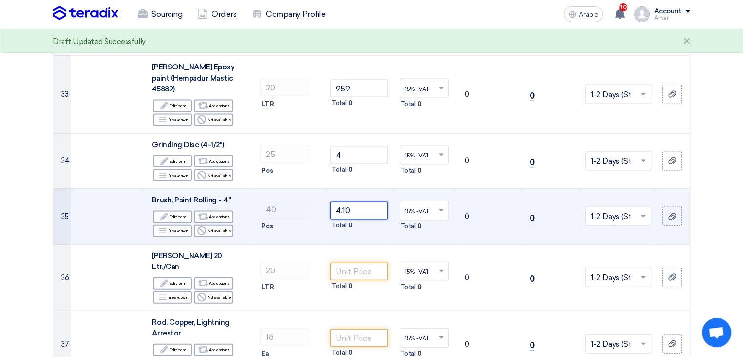
scroll to position [2150, 0]
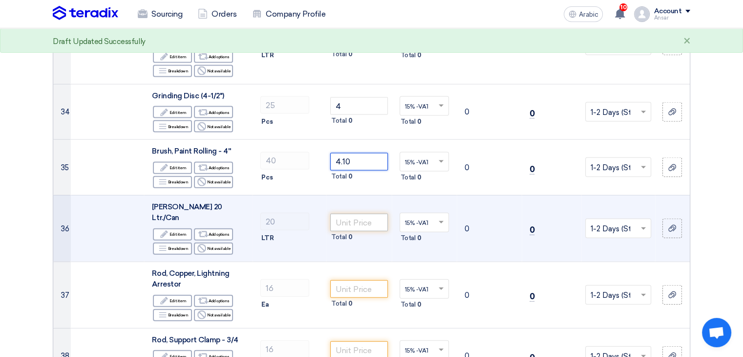
type input "4.10"
click at [359, 214] on input "number" at bounding box center [358, 223] width 57 height 18
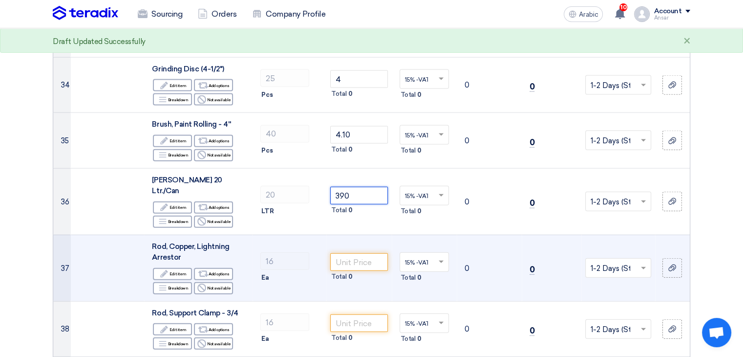
scroll to position [2199, 0]
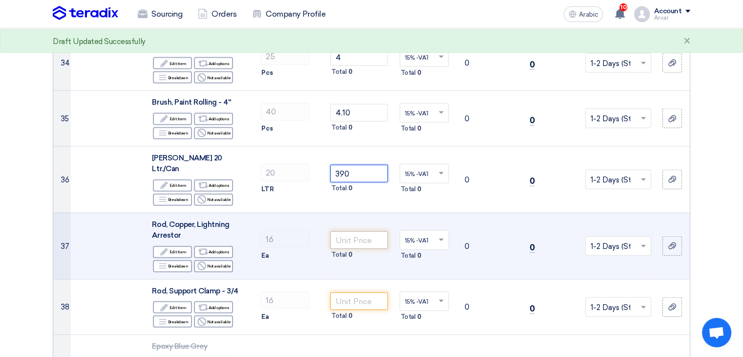
type input "390"
click at [368, 231] on input "number" at bounding box center [358, 240] width 57 height 18
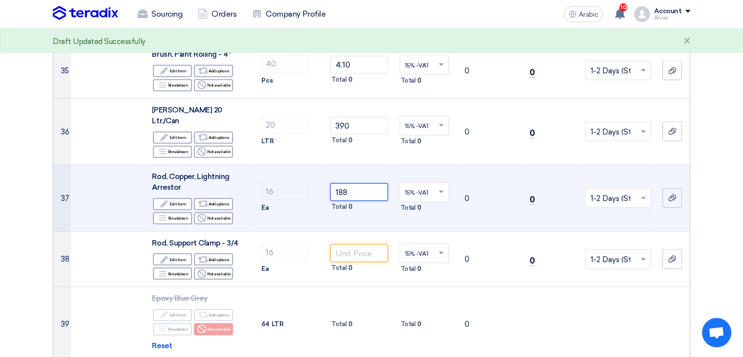
scroll to position [2248, 0]
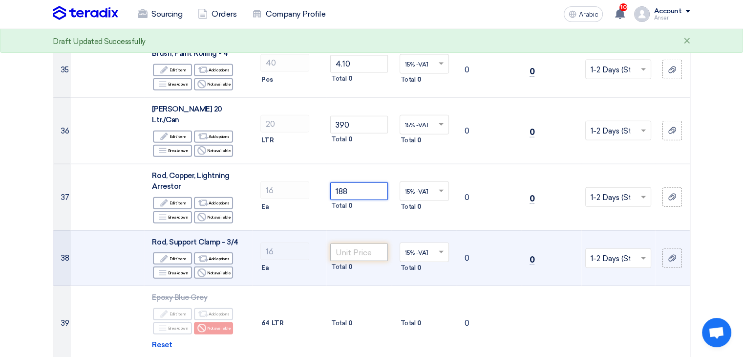
type input "188"
click at [365, 243] on input "number" at bounding box center [358, 252] width 57 height 18
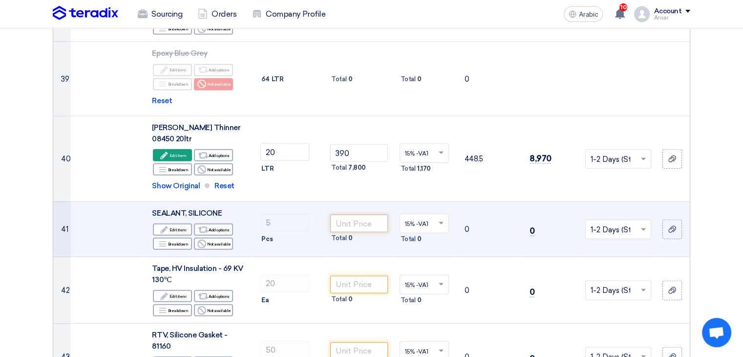
scroll to position [2492, 0]
type input "5"
click at [367, 214] on input "number" at bounding box center [358, 223] width 57 height 18
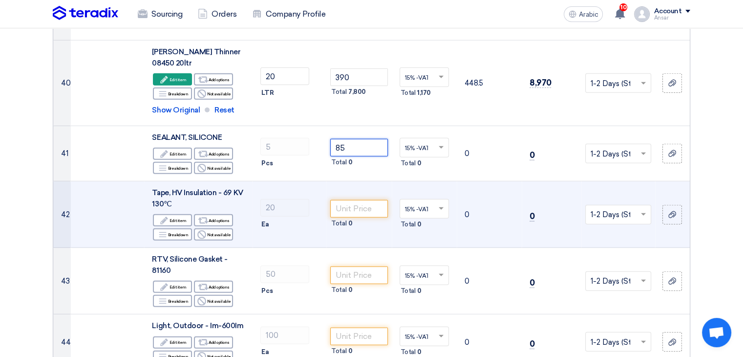
scroll to position [2590, 0]
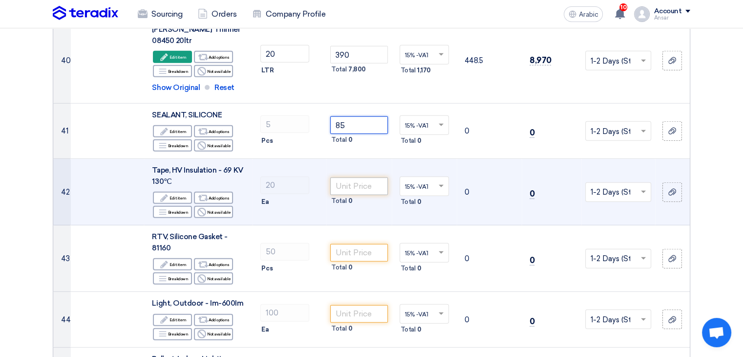
type input "85"
click at [363, 177] on input "number" at bounding box center [358, 186] width 57 height 18
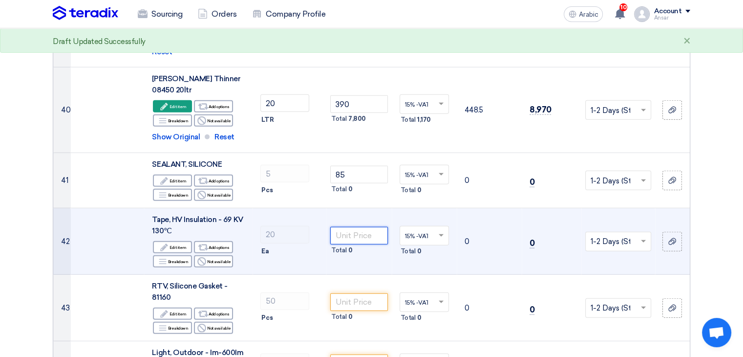
scroll to position [2541, 0]
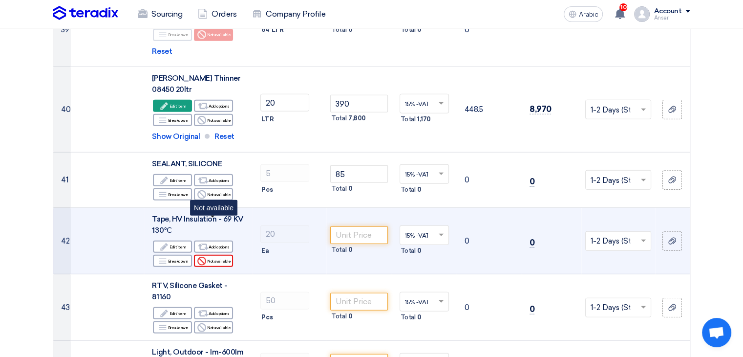
click at [218, 258] on font "Not available" at bounding box center [219, 260] width 24 height 5
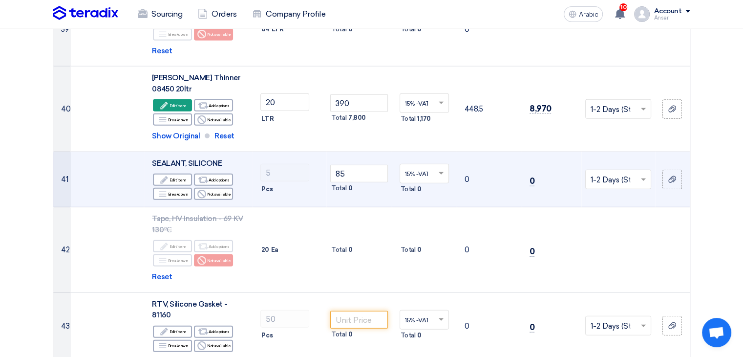
scroll to position [2639, 0]
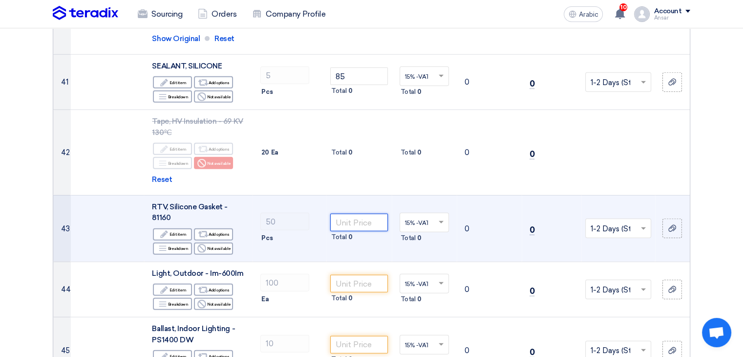
click at [356, 214] on input "number" at bounding box center [358, 223] width 57 height 18
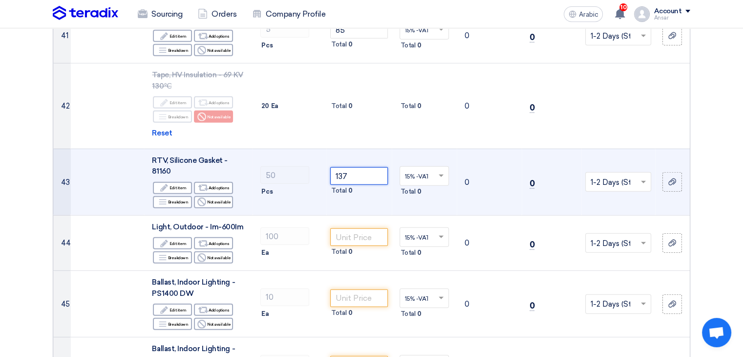
scroll to position [2687, 0]
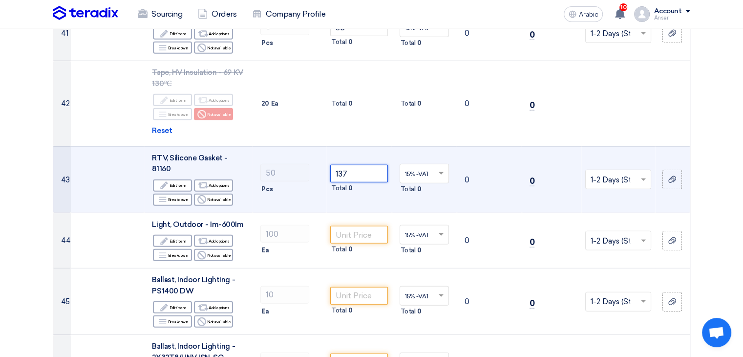
type input "137"
click at [359, 226] on input "number" at bounding box center [358, 235] width 57 height 18
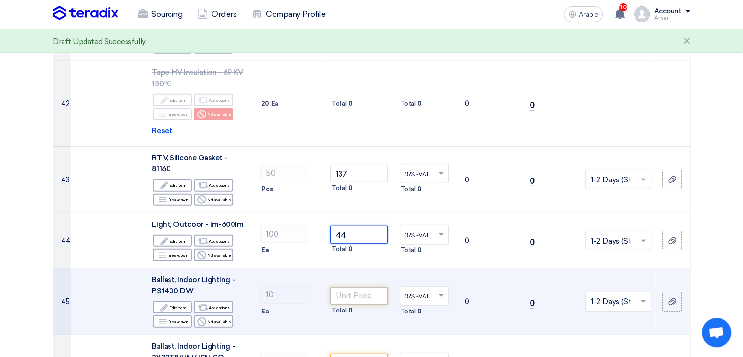
type input "44"
click at [363, 287] on input "number" at bounding box center [358, 296] width 57 height 18
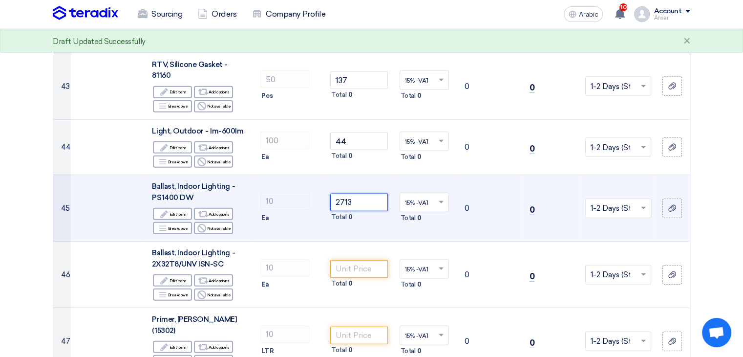
scroll to position [2785, 0]
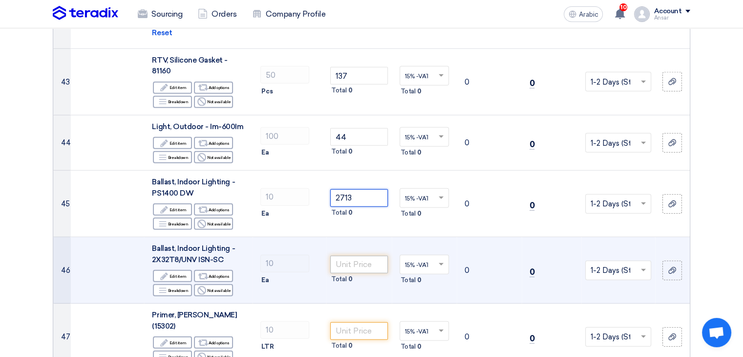
type input "2713"
click at [361, 256] on input "number" at bounding box center [358, 265] width 57 height 18
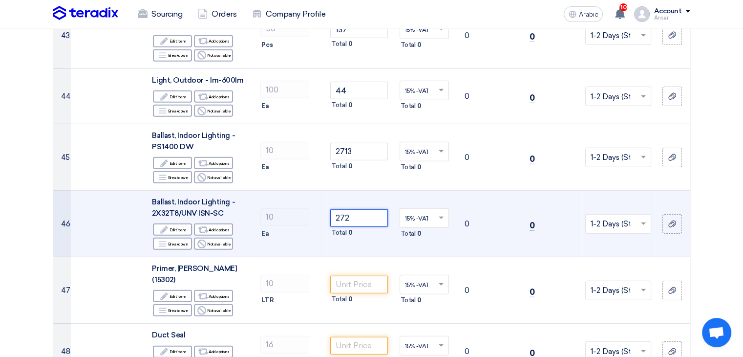
scroll to position [2834, 0]
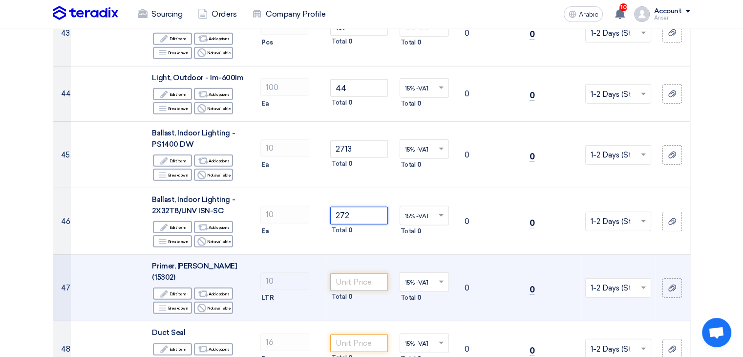
type input "272"
click at [362, 273] on input "number" at bounding box center [358, 282] width 57 height 18
click at [210, 304] on font "Not available" at bounding box center [219, 308] width 24 height 8
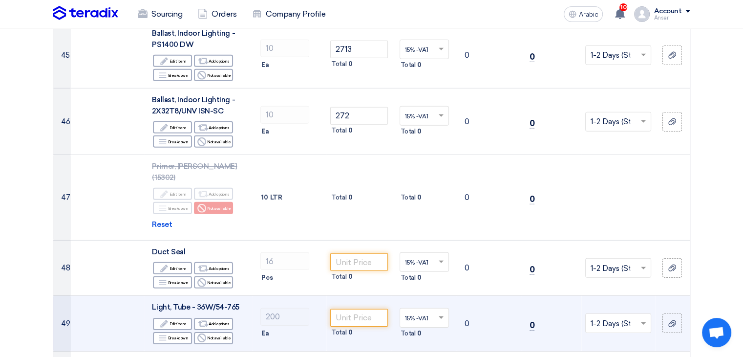
scroll to position [2981, 0]
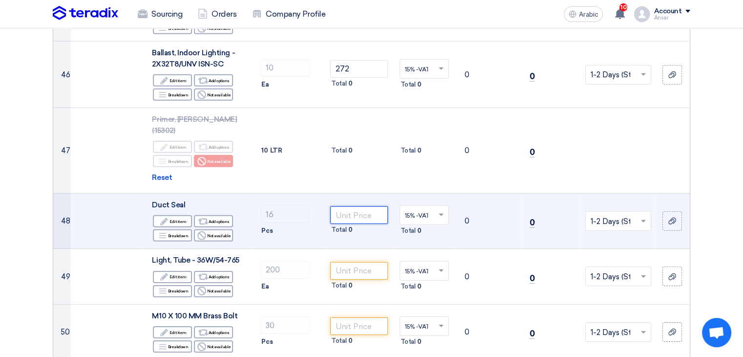
click at [356, 206] on input "number" at bounding box center [358, 215] width 57 height 18
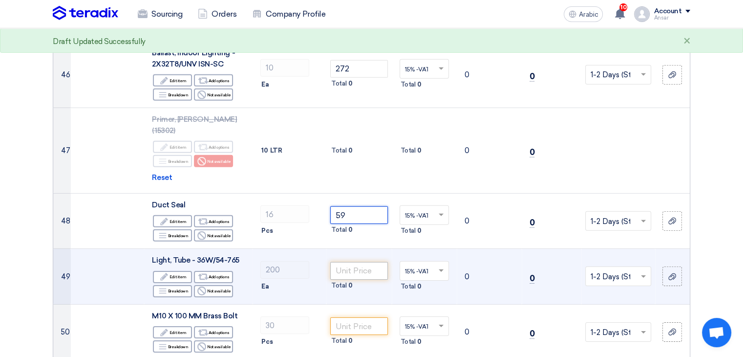
type input "59"
click at [363, 262] on input "number" at bounding box center [358, 271] width 57 height 18
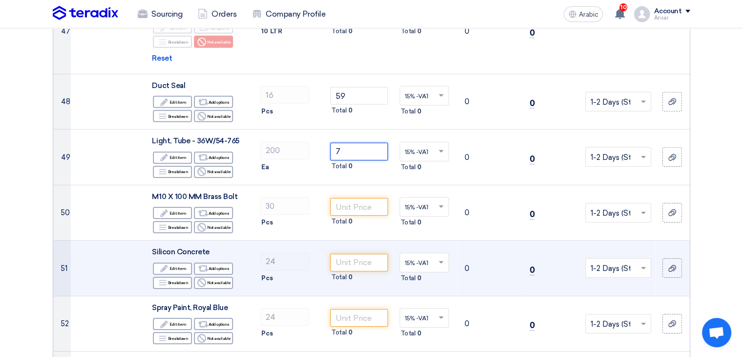
scroll to position [3127, 0]
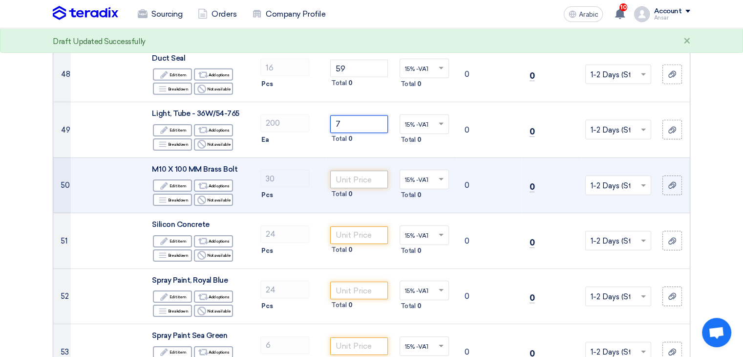
type input "7"
click at [349, 171] on input "number" at bounding box center [358, 180] width 57 height 18
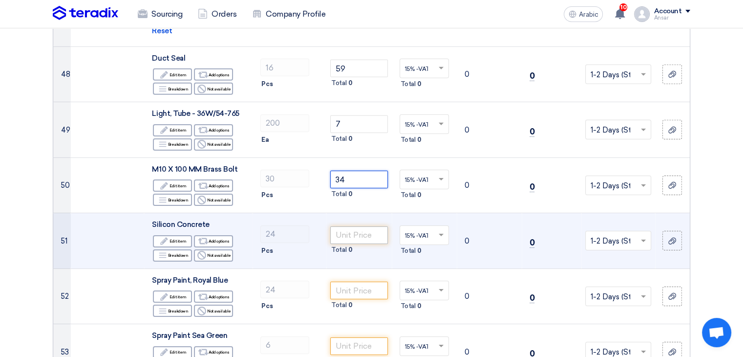
type input "34"
click at [365, 226] on input "number" at bounding box center [358, 235] width 57 height 18
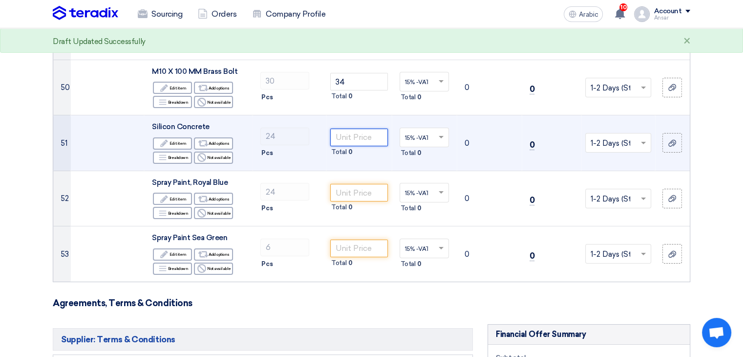
scroll to position [3176, 0]
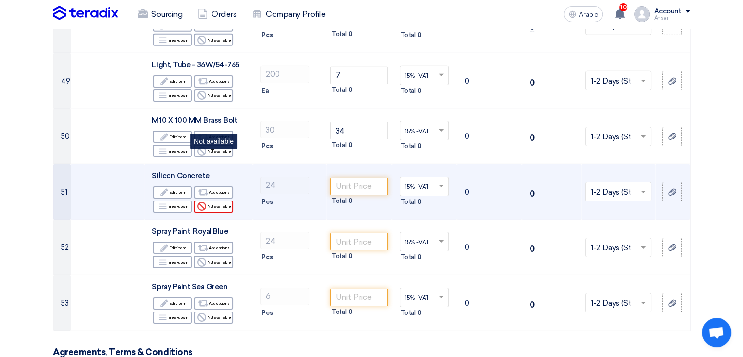
click at [216, 204] on font "Not available" at bounding box center [219, 206] width 24 height 5
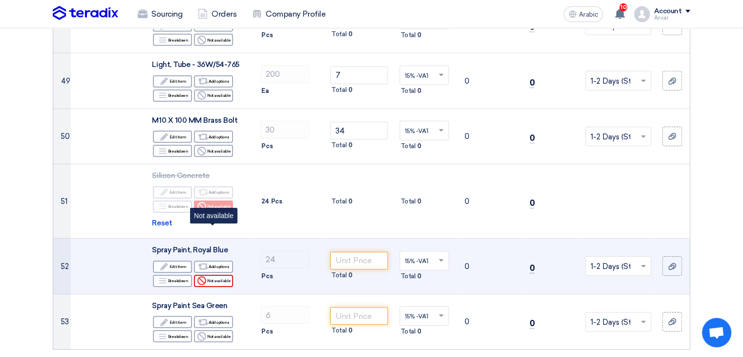
click at [219, 277] on font "Not available" at bounding box center [219, 281] width 24 height 8
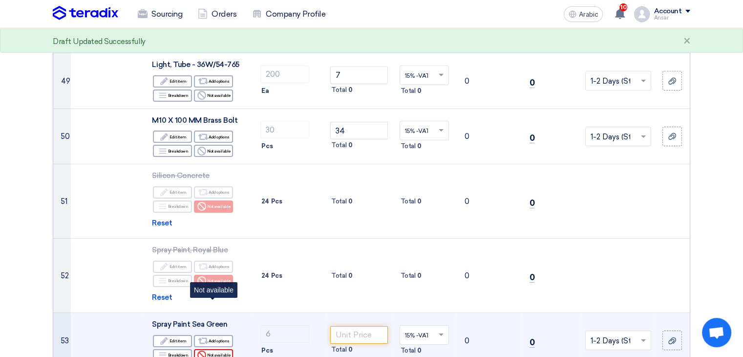
click at [214, 352] on font "Not available" at bounding box center [219, 354] width 24 height 5
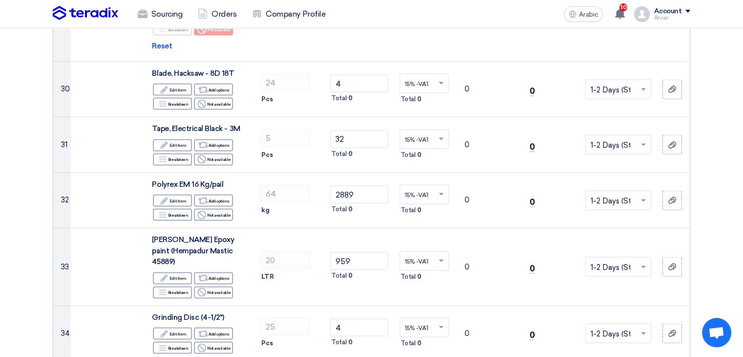
scroll to position [1928, 0]
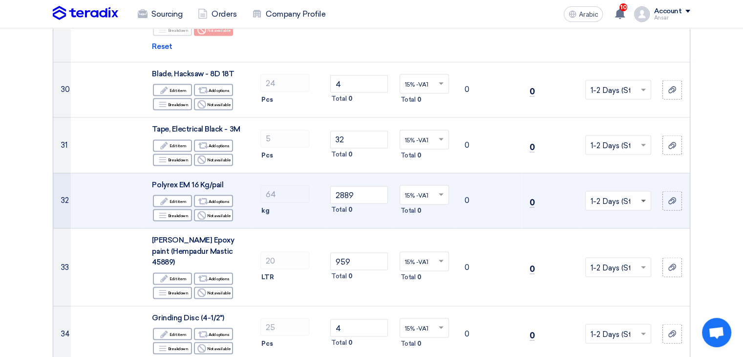
click at [644, 195] on span at bounding box center [645, 200] width 12 height 11
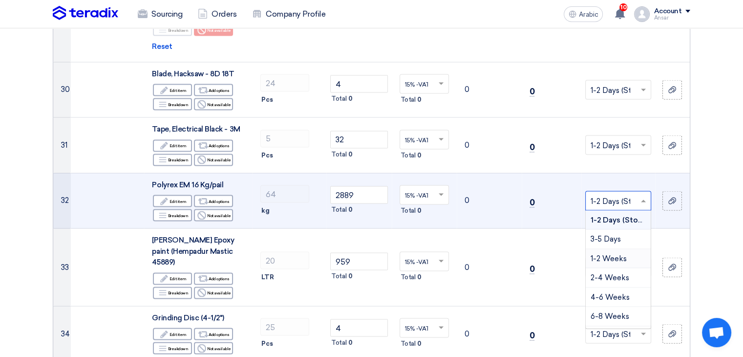
click at [620, 254] on font "1-2 Weeks" at bounding box center [609, 258] width 36 height 9
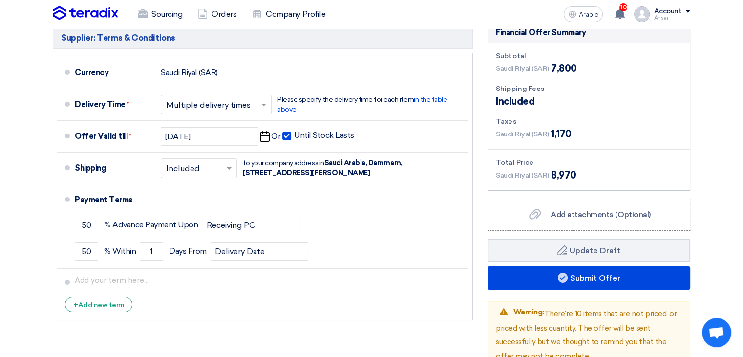
scroll to position [3589, 0]
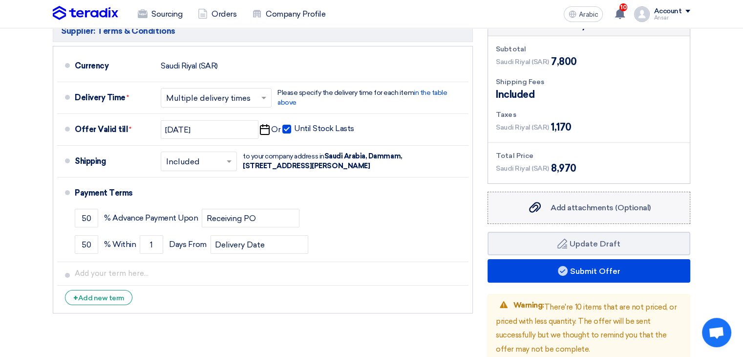
click at [604, 203] on font "Add attachments (Optional)" at bounding box center [601, 207] width 100 height 9
click at [0, 0] on input "Add attachments (Optional) Add attachments (Optional)" at bounding box center [0, 0] width 0 height 0
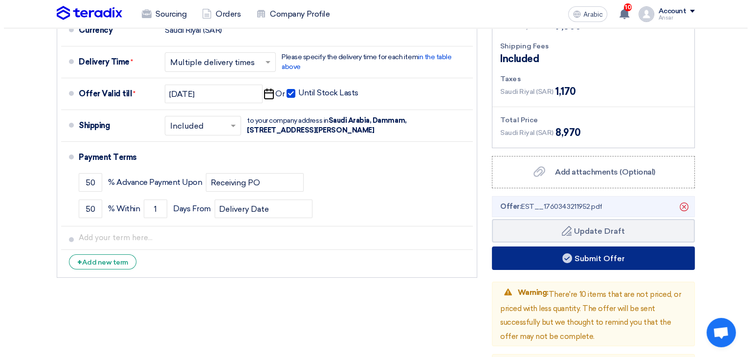
scroll to position [3626, 0]
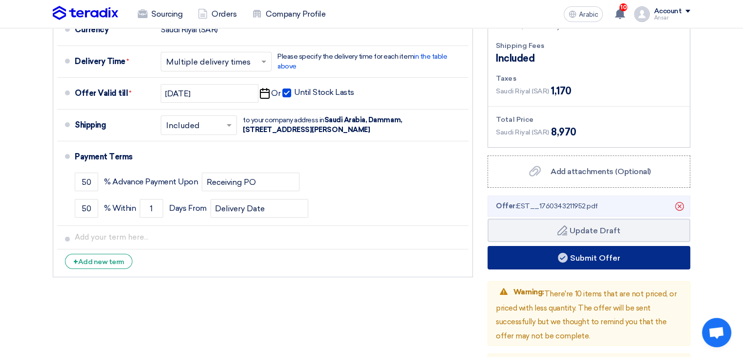
click at [607, 253] on font "Submit Offer" at bounding box center [595, 257] width 50 height 9
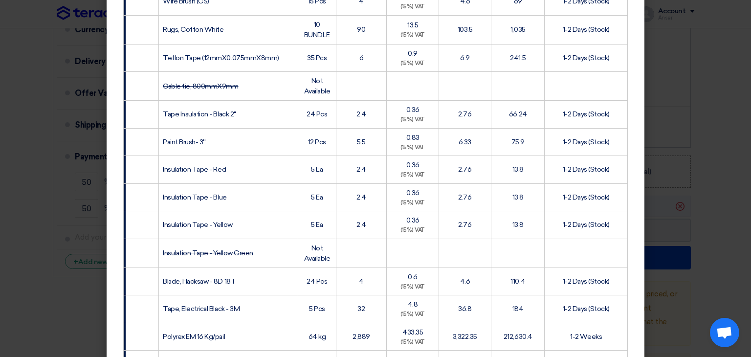
scroll to position [880, 0]
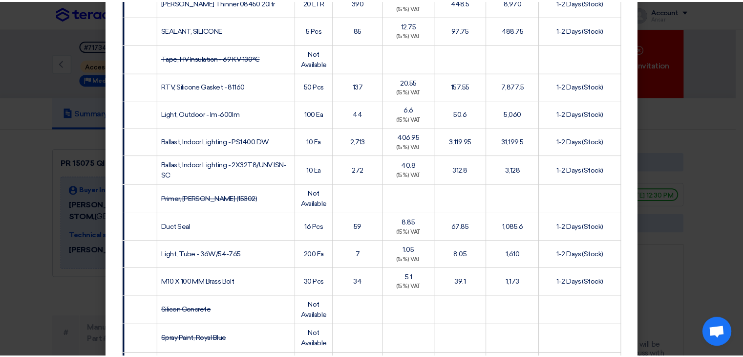
scroll to position [1584, 0]
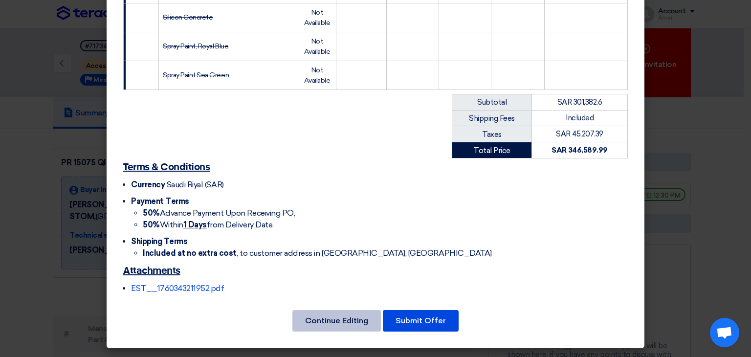
click at [346, 318] on font "Continue Editing" at bounding box center [336, 320] width 63 height 9
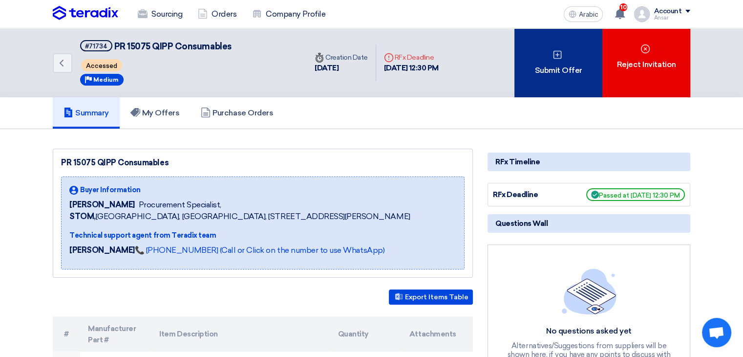
click at [551, 71] on font "Submit Offer" at bounding box center [558, 69] width 47 height 9
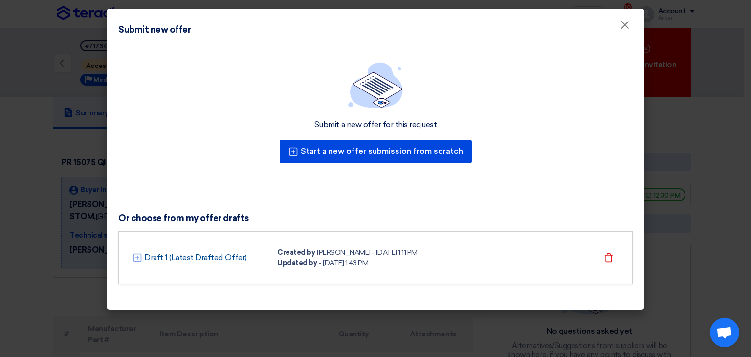
click at [178, 258] on font "Draft 1 (Latest Drafted Offer)" at bounding box center [195, 257] width 103 height 9
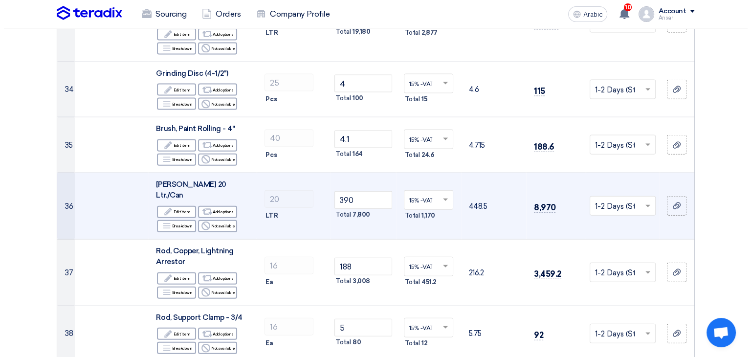
scroll to position [2173, 0]
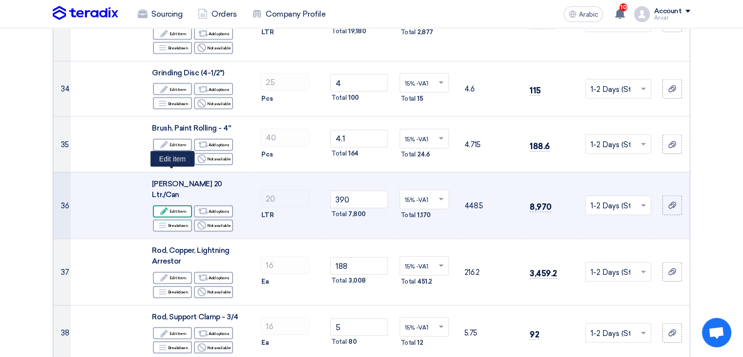
click at [173, 209] on font "Edit item" at bounding box center [178, 211] width 17 height 5
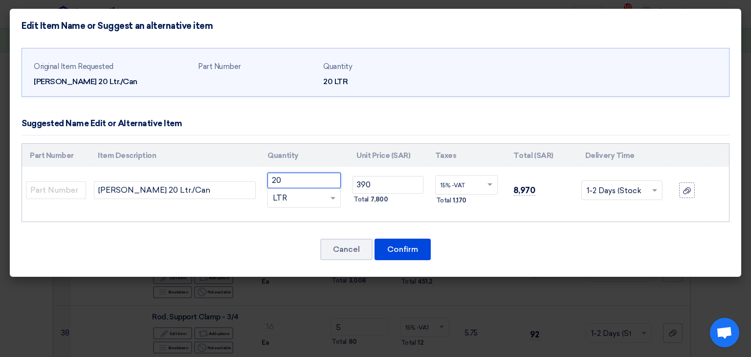
drag, startPoint x: 294, startPoint y: 177, endPoint x: 270, endPoint y: 179, distance: 24.1
click at [270, 179] on input "20" at bounding box center [303, 180] width 73 height 16
click at [335, 194] on span at bounding box center [334, 198] width 12 height 11
type input "1"
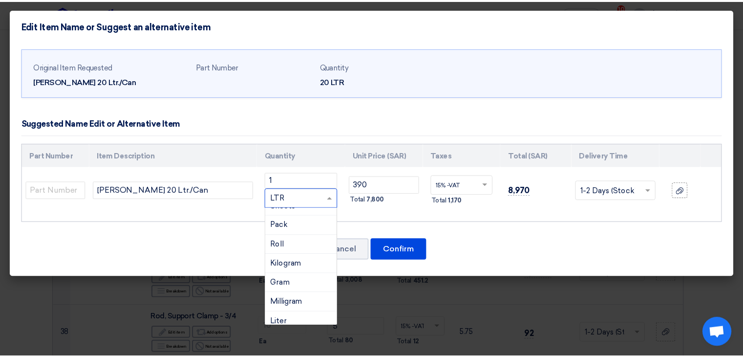
scroll to position [49, 0]
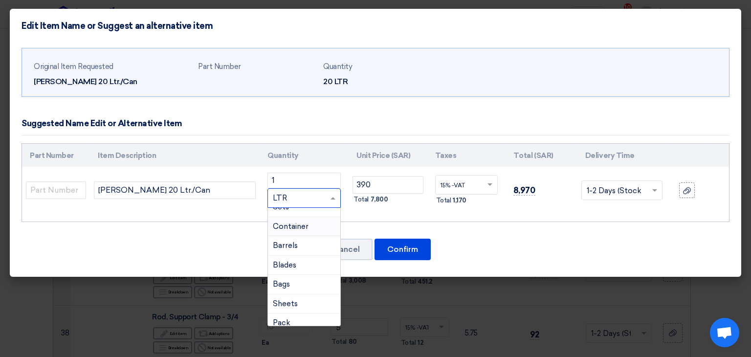
click at [305, 223] on font "Container" at bounding box center [291, 226] width 36 height 9
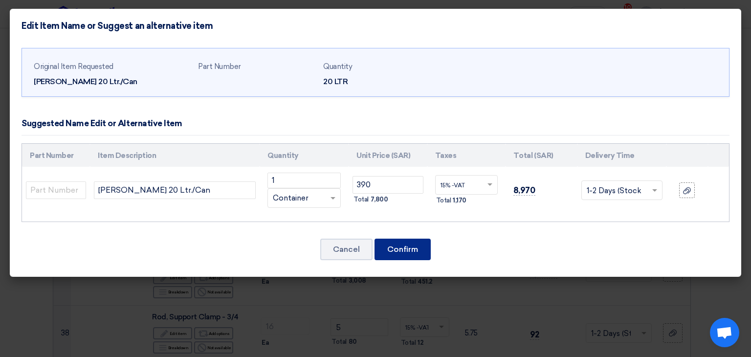
click at [403, 255] on button "Confirm" at bounding box center [402, 248] width 56 height 21
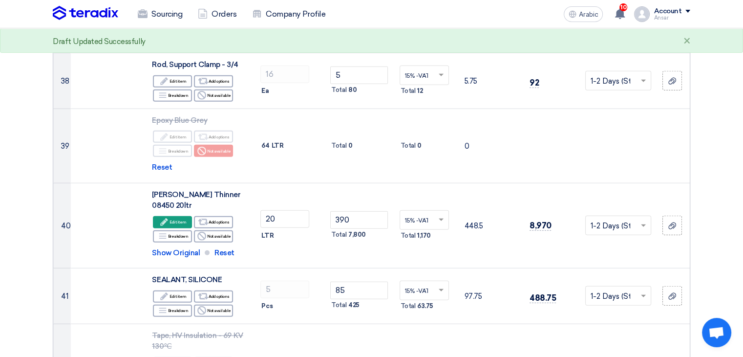
scroll to position [2466, 0]
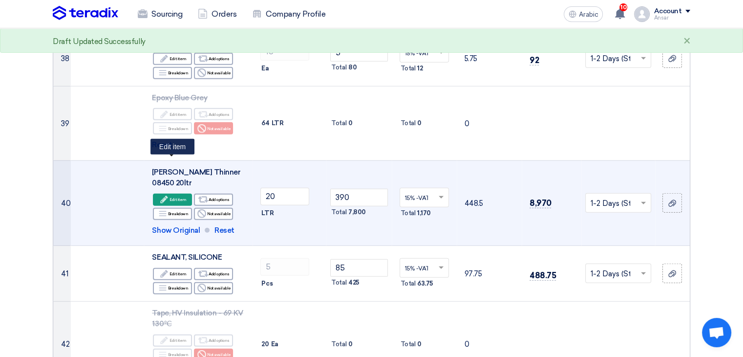
click at [178, 197] on font "Edit item" at bounding box center [178, 199] width 17 height 5
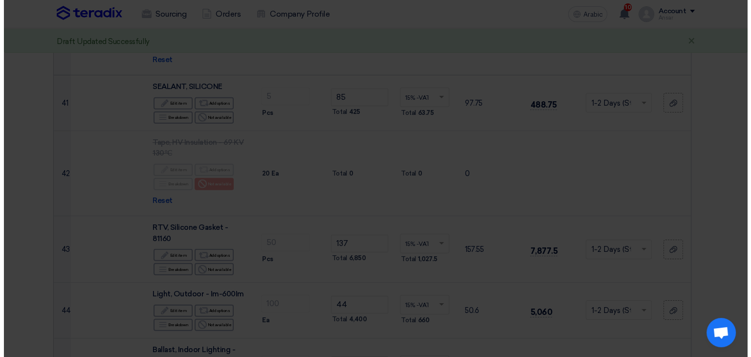
scroll to position [2392, 0]
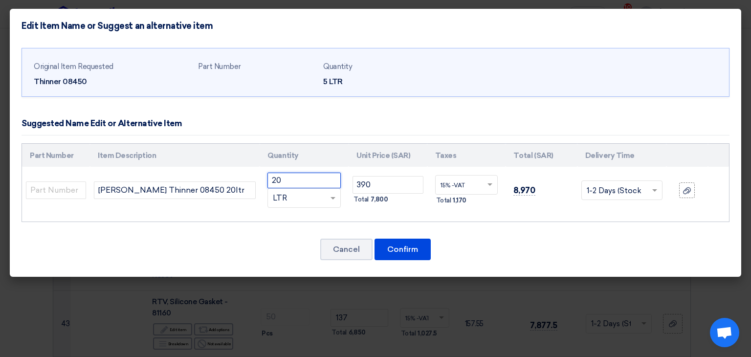
drag, startPoint x: 280, startPoint y: 178, endPoint x: 268, endPoint y: 178, distance: 12.2
click at [268, 178] on input "20" at bounding box center [303, 180] width 73 height 16
click at [335, 196] on span at bounding box center [334, 198] width 12 height 11
type input "1"
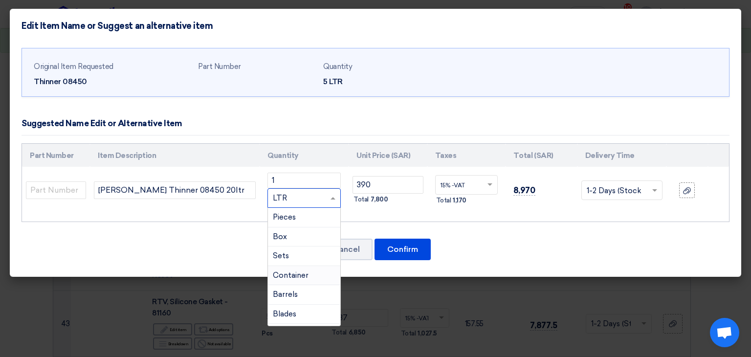
click at [300, 272] on font "Container" at bounding box center [291, 275] width 36 height 9
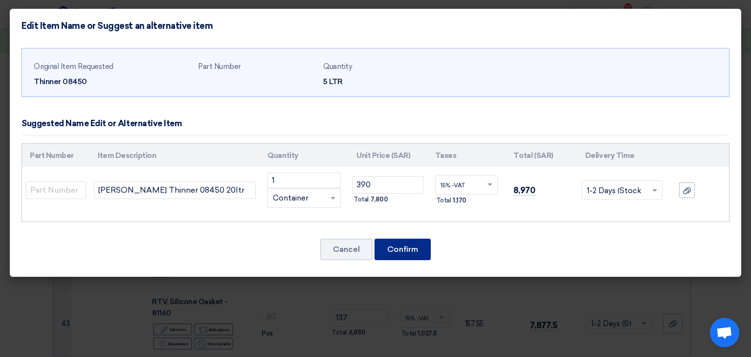
click at [397, 250] on font "Confirm" at bounding box center [402, 248] width 31 height 9
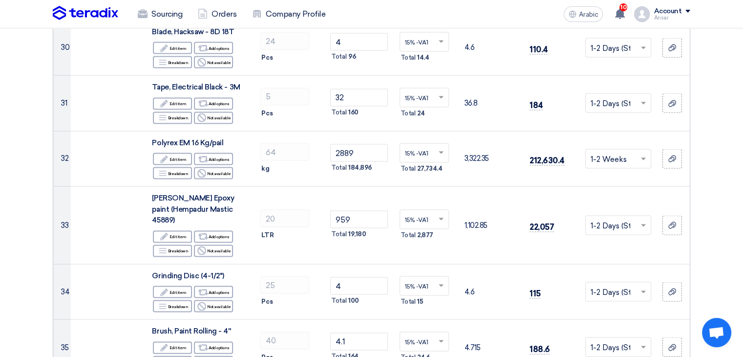
scroll to position [1970, 0]
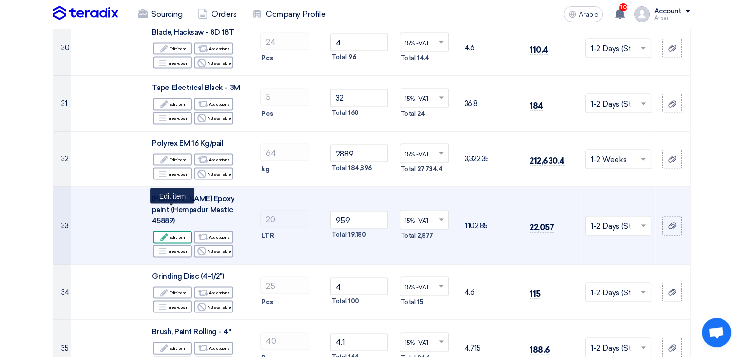
click at [176, 235] on font "Edit item" at bounding box center [178, 237] width 17 height 5
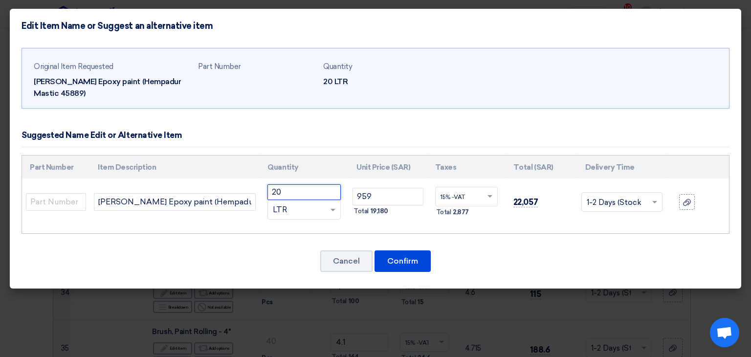
drag, startPoint x: 297, startPoint y: 190, endPoint x: 268, endPoint y: 191, distance: 29.3
click at [268, 191] on input "20" at bounding box center [303, 192] width 73 height 16
type input "1"
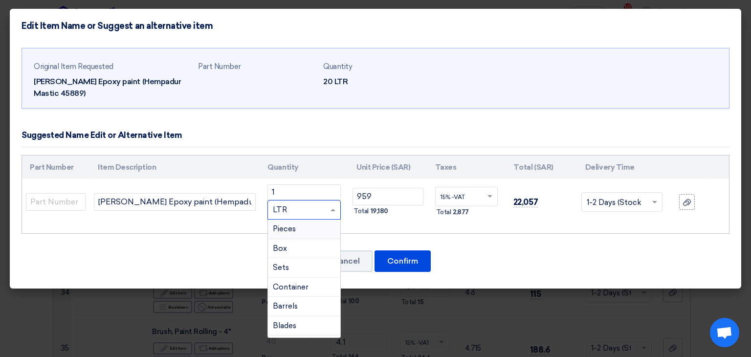
drag, startPoint x: 289, startPoint y: 210, endPoint x: 274, endPoint y: 210, distance: 15.6
click at [274, 210] on div "RFQ_STEP1.ITEMS.2.TYPE_PLACEHOLDER × LTR" at bounding box center [298, 209] width 60 height 11
click at [310, 282] on div "Container" at bounding box center [304, 288] width 72 height 20
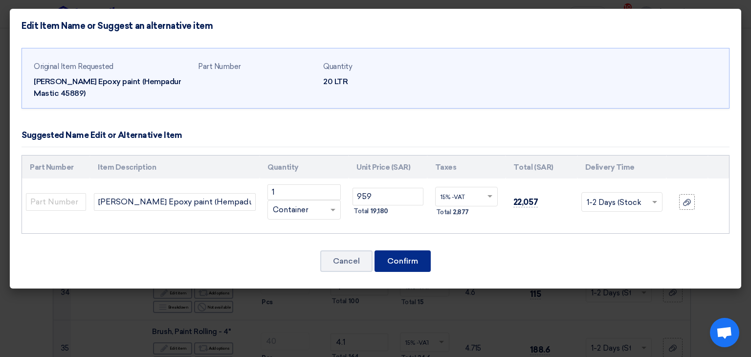
click at [397, 258] on font "Confirm" at bounding box center [402, 260] width 31 height 9
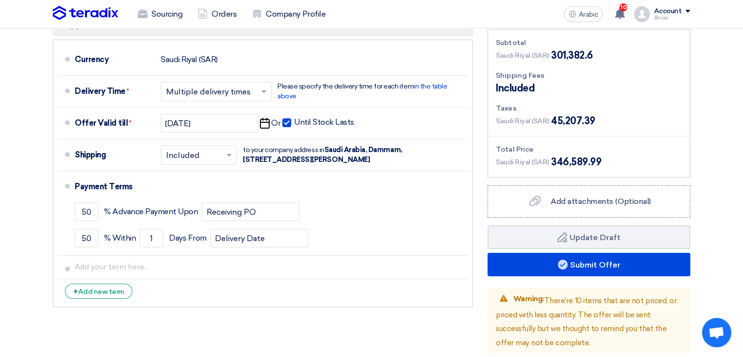
scroll to position [3629, 0]
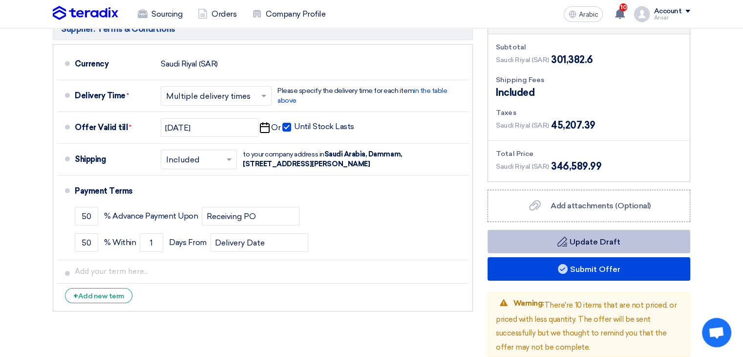
click at [595, 230] on button "Draft Update Draft" at bounding box center [589, 241] width 203 height 23
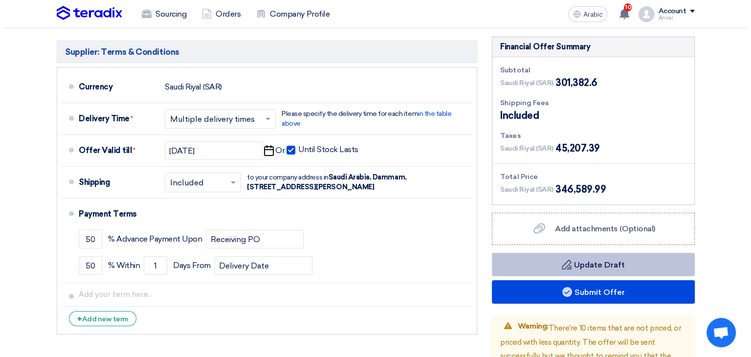
scroll to position [3606, 0]
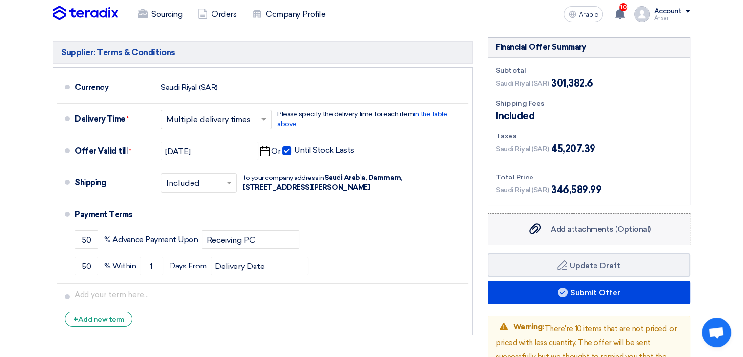
click at [642, 224] on font "Add attachments (Optional)" at bounding box center [601, 228] width 100 height 9
click at [0, 0] on input "Add attachments (Optional) Add attachments (Optional)" at bounding box center [0, 0] width 0 height 0
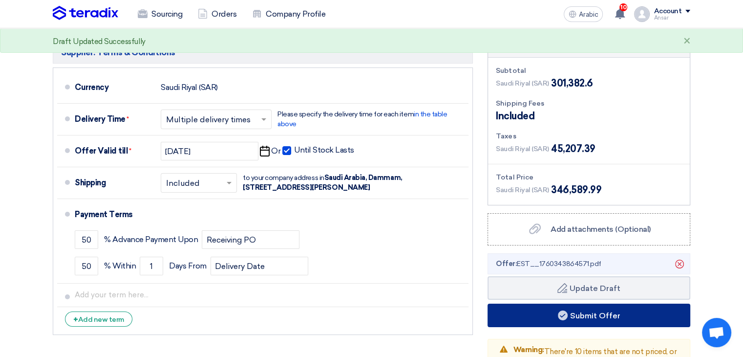
click at [598, 303] on button "Submit Offer" at bounding box center [589, 314] width 203 height 23
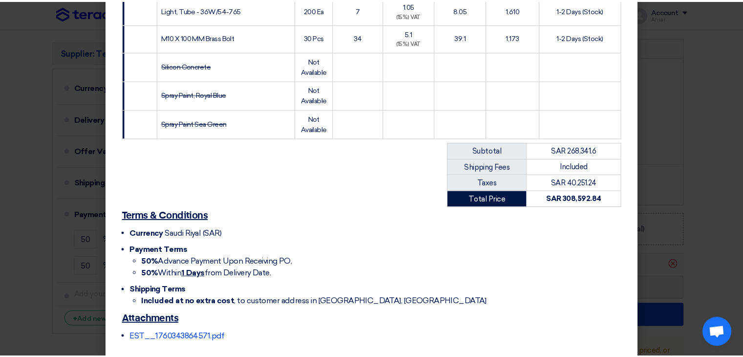
scroll to position [1586, 0]
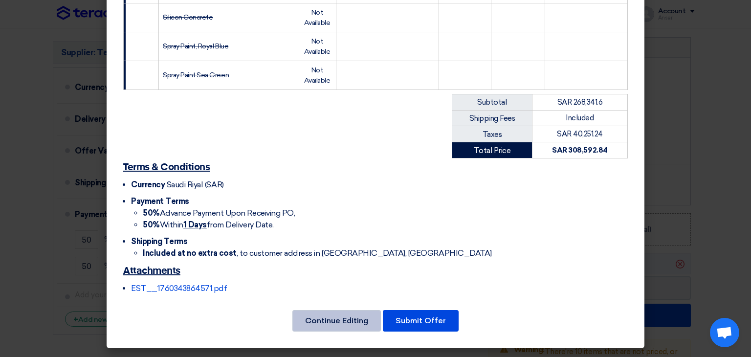
click at [322, 321] on font "Continue Editing" at bounding box center [336, 320] width 63 height 9
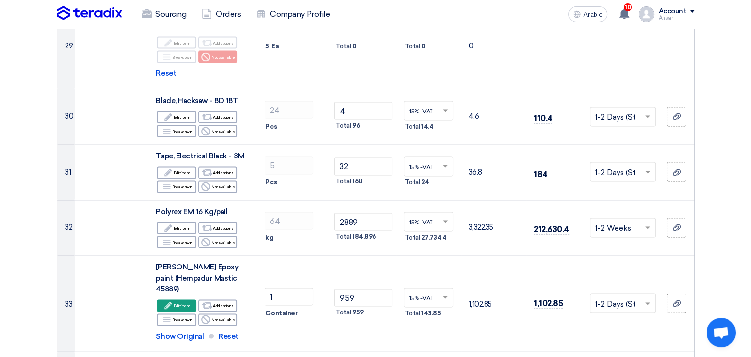
scroll to position [1895, 0]
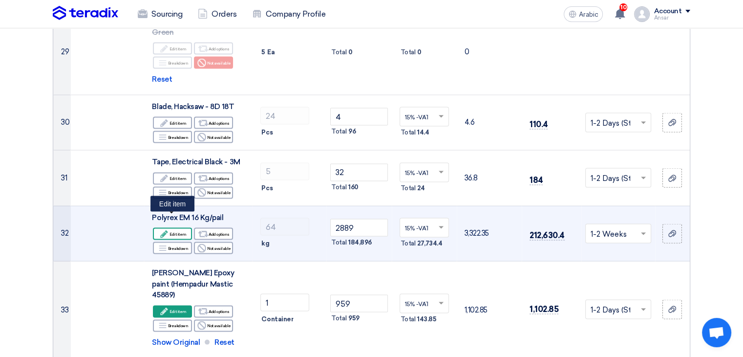
click at [174, 232] on font "Edit item" at bounding box center [178, 234] width 17 height 5
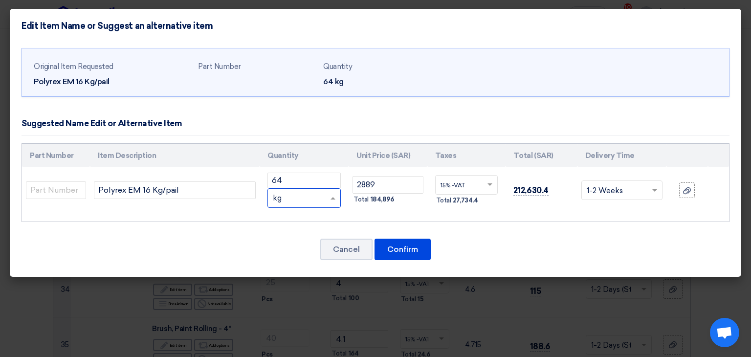
click at [334, 195] on span at bounding box center [334, 198] width 12 height 11
drag, startPoint x: 295, startPoint y: 198, endPoint x: 262, endPoint y: 204, distance: 33.3
click at [262, 204] on td "64 RFQ_STEP1.ITEMS.2.TYPE_PLACEHOLDER × kg" at bounding box center [303, 190] width 89 height 47
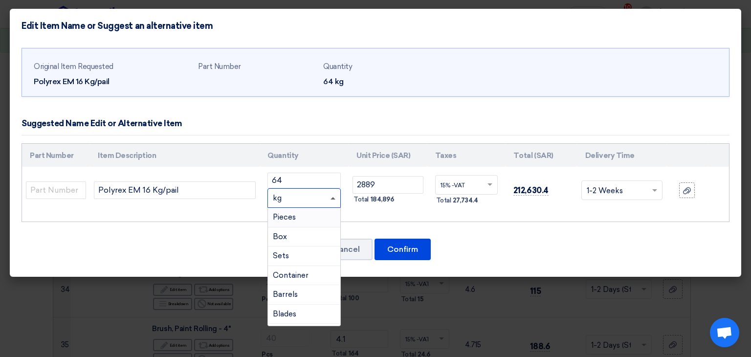
click at [332, 197] on span at bounding box center [332, 198] width 5 height 2
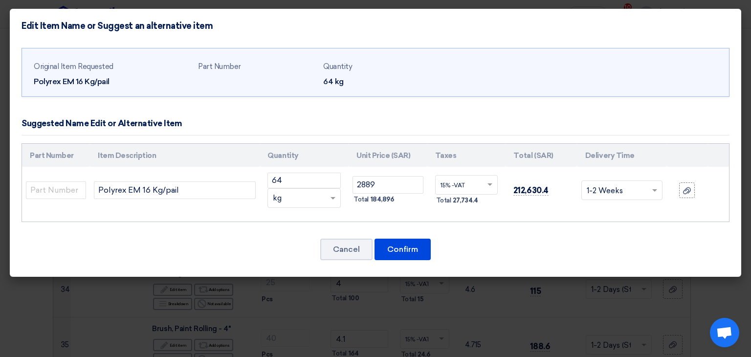
drag, startPoint x: 280, startPoint y: 199, endPoint x: 272, endPoint y: 202, distance: 8.3
click at [273, 202] on font "kg" at bounding box center [277, 197] width 9 height 9
click at [284, 199] on div "RFQ_STEP1.ITEMS.2.TYPE_PLACEHOLDER × kg" at bounding box center [298, 198] width 60 height 11
click at [301, 199] on div "RFQ_STEP1.ITEMS.2.TYPE_PLACEHOLDER × kg" at bounding box center [298, 198] width 60 height 11
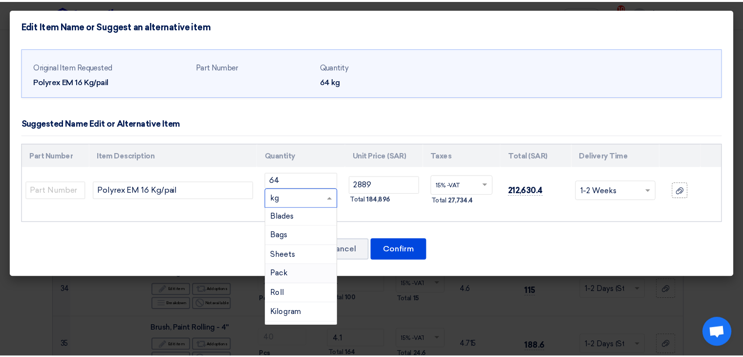
scroll to position [49, 0]
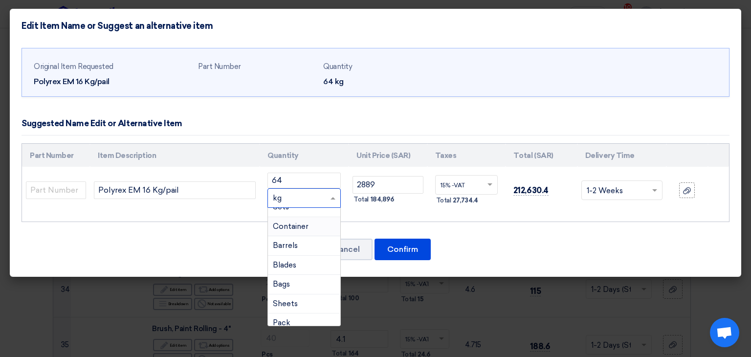
click at [307, 227] on font "Container" at bounding box center [291, 226] width 36 height 9
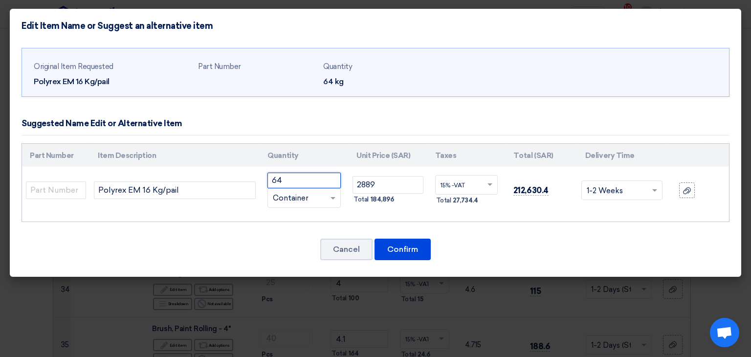
click at [269, 178] on input "64" at bounding box center [303, 180] width 73 height 16
type input "4"
click at [414, 248] on font "Confirm" at bounding box center [402, 248] width 31 height 9
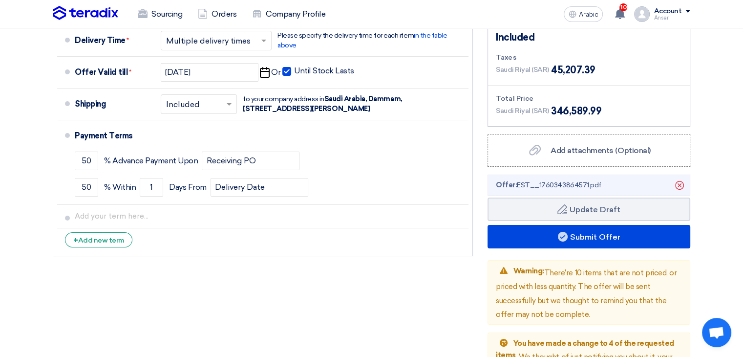
scroll to position [3606, 0]
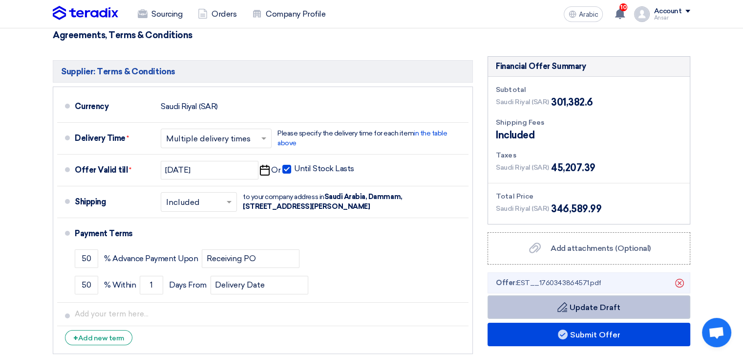
click at [604, 302] on font "Update Draft" at bounding box center [595, 306] width 51 height 9
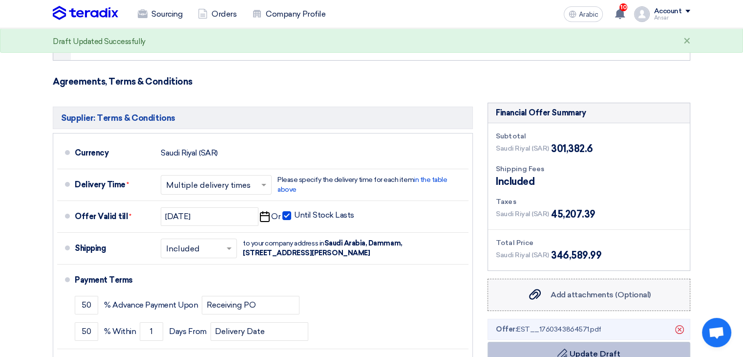
scroll to position [3557, 0]
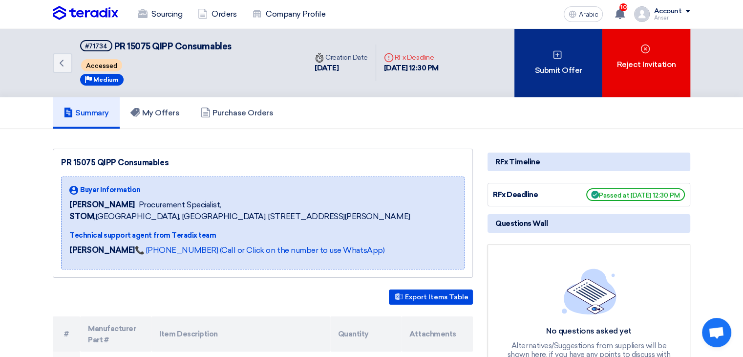
click at [565, 90] on div "Submit Offer" at bounding box center [559, 62] width 88 height 69
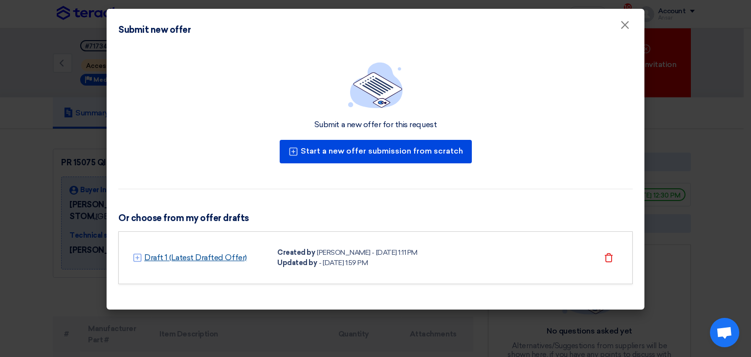
click at [167, 257] on font "Draft 1 (Latest Drafted Offer)" at bounding box center [195, 257] width 103 height 9
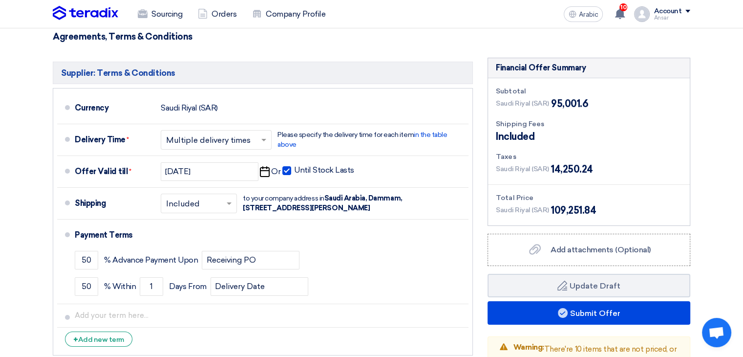
scroll to position [3602, 0]
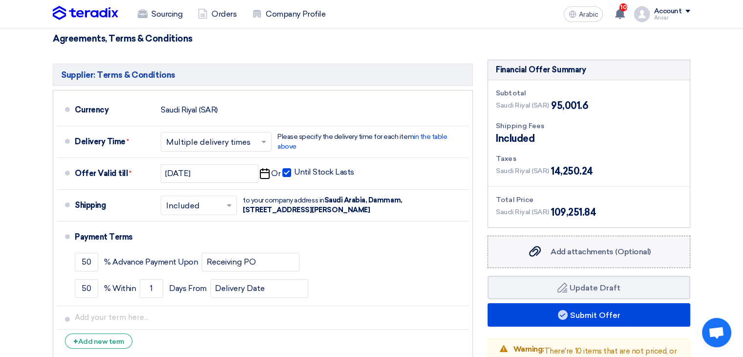
click at [591, 247] on font "Add attachments (Optional)" at bounding box center [601, 251] width 100 height 9
click at [0, 0] on input "Add attachments (Optional) Add attachments (Optional)" at bounding box center [0, 0] width 0 height 0
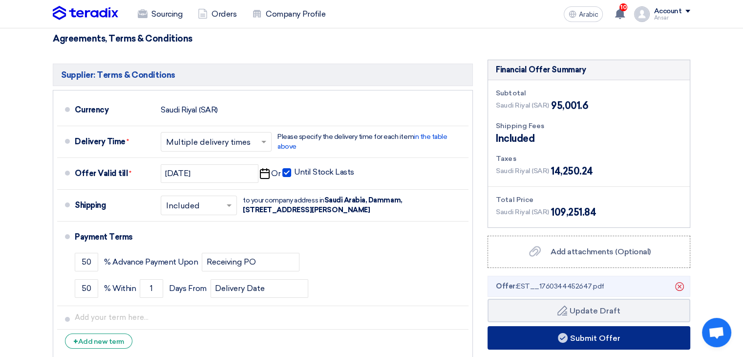
click at [548, 326] on button "Submit Offer" at bounding box center [589, 337] width 203 height 23
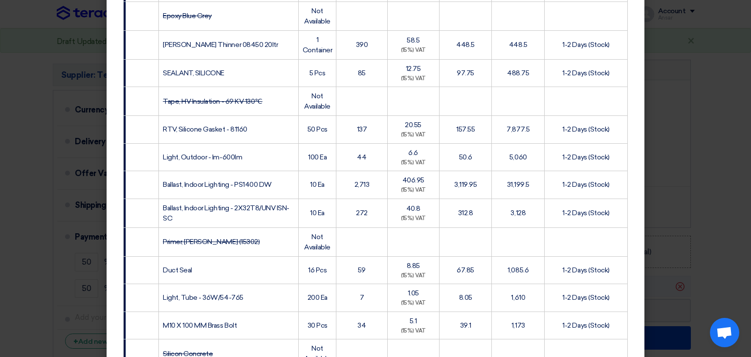
scroll to position [1587, 0]
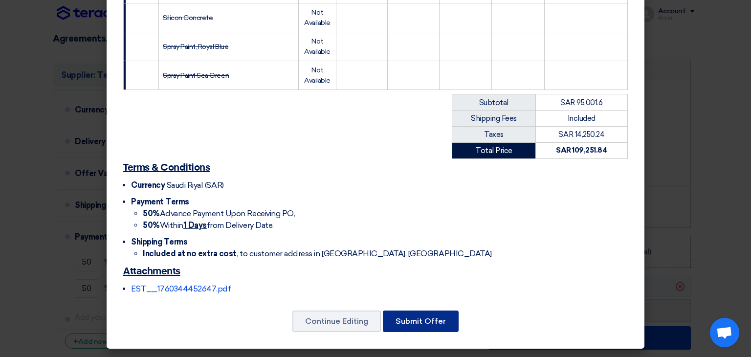
click at [441, 324] on font "Submit Offer" at bounding box center [420, 320] width 50 height 9
